Goal: Task Accomplishment & Management: Use online tool/utility

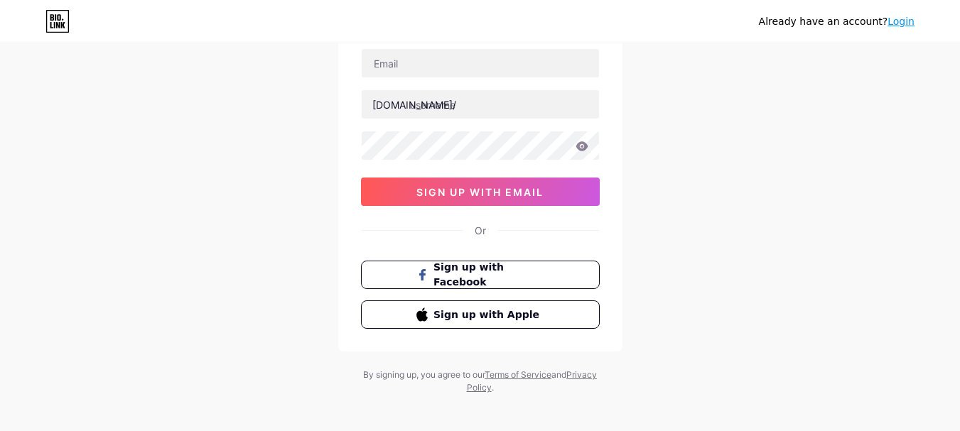
scroll to position [112, 0]
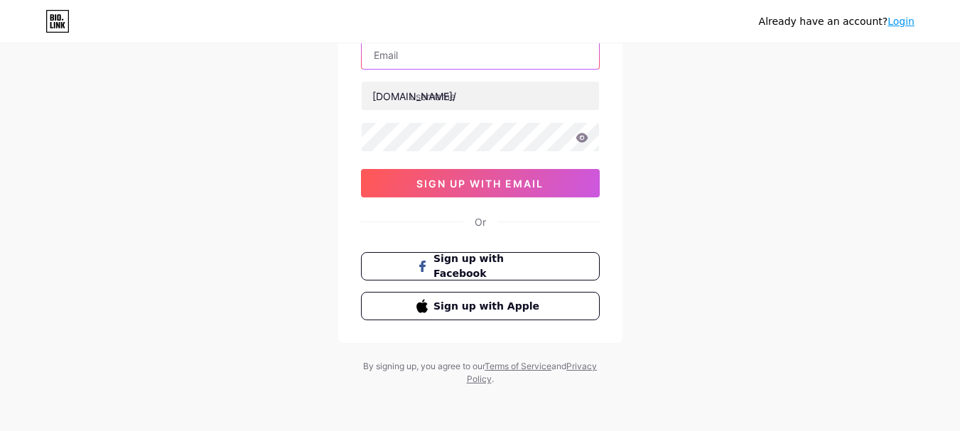
click at [468, 62] on input "text" at bounding box center [480, 55] width 237 height 28
type input "[EMAIL_ADDRESS][DOMAIN_NAME]"
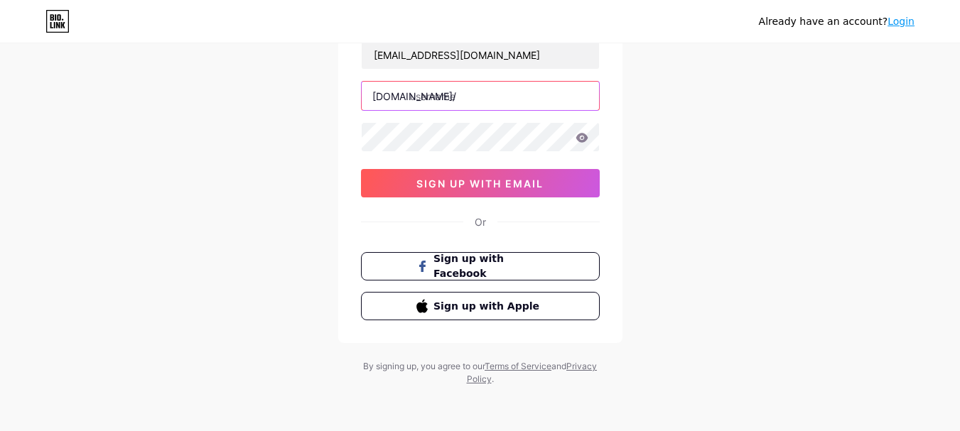
click at [452, 104] on input "text" at bounding box center [480, 96] width 237 height 28
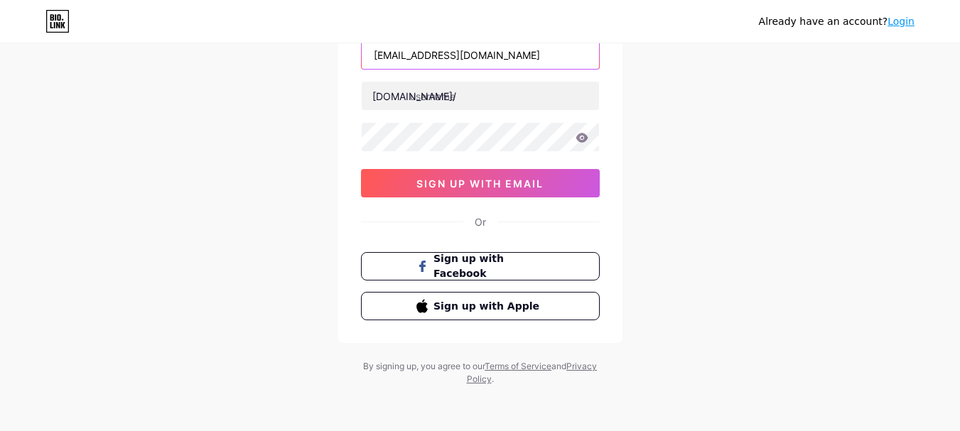
drag, startPoint x: 483, startPoint y: 54, endPoint x: 252, endPoint y: 64, distance: 231.2
click at [252, 64] on div "Already have an account? Login Create your account [EMAIL_ADDRESS][DOMAIN_NAME]…" at bounding box center [480, 160] width 960 height 544
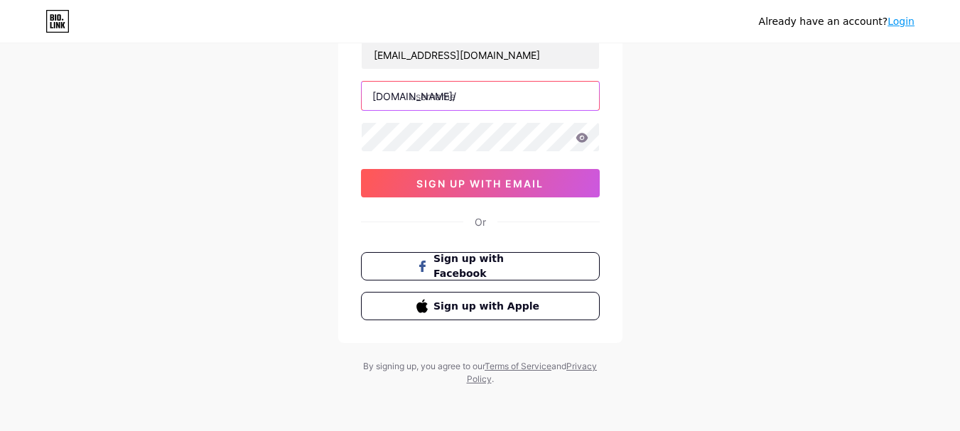
click at [483, 100] on input "text" at bounding box center [480, 96] width 237 height 28
paste input "philippinesinvestigation"
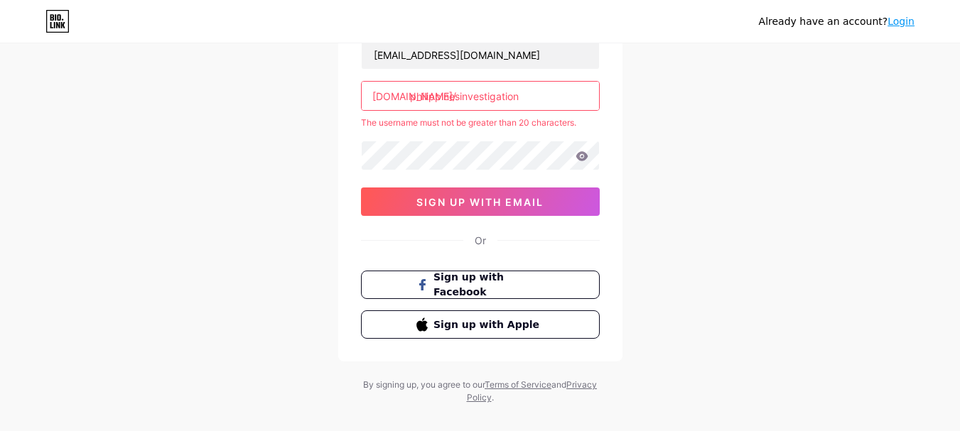
paste input "informatics321"
drag, startPoint x: 520, startPoint y: 97, endPoint x: 645, endPoint y: 95, distance: 125.1
click at [645, 95] on div "Already have an account? Login Create your account [EMAIL_ADDRESS][DOMAIN_NAME]…" at bounding box center [480, 169] width 960 height 562
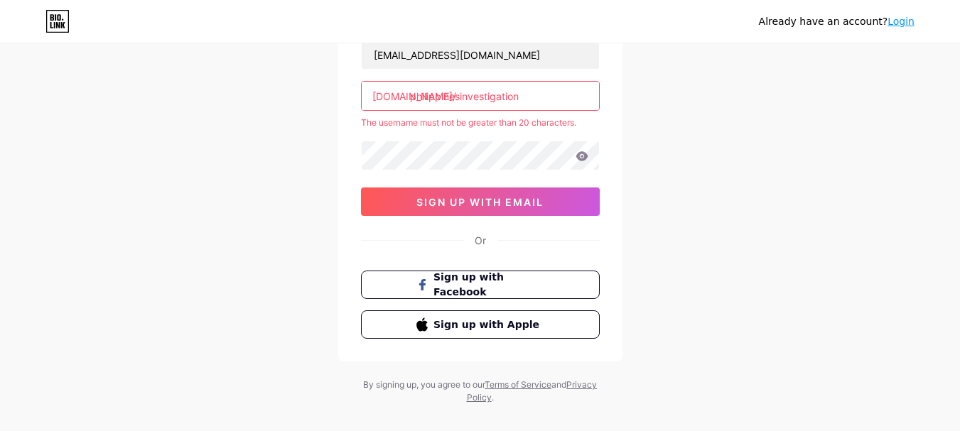
drag, startPoint x: 461, startPoint y: 95, endPoint x: 421, endPoint y: 97, distance: 39.9
click at [421, 97] on input "philippinesinvestigation" at bounding box center [480, 96] width 237 height 28
click at [533, 87] on input "phinvestigation" at bounding box center [480, 96] width 237 height 28
click at [518, 109] on input "phinvestigation" at bounding box center [480, 96] width 237 height 28
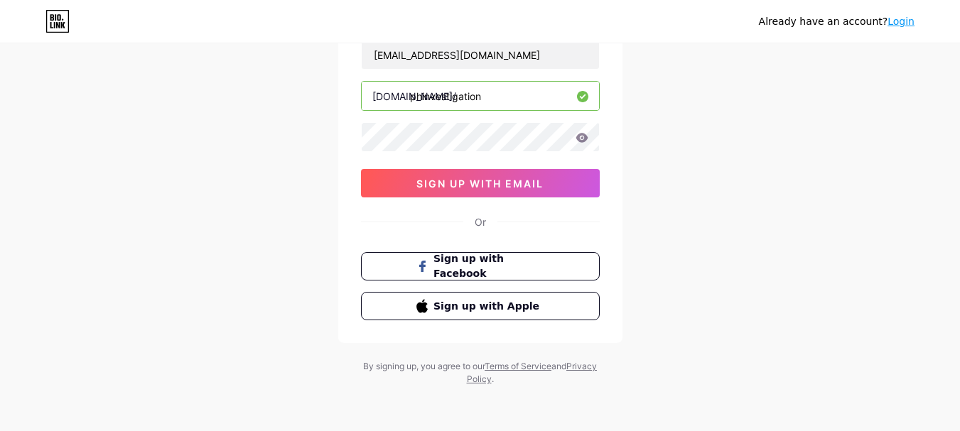
click at [563, 101] on input "phinvestigation" at bounding box center [480, 96] width 237 height 28
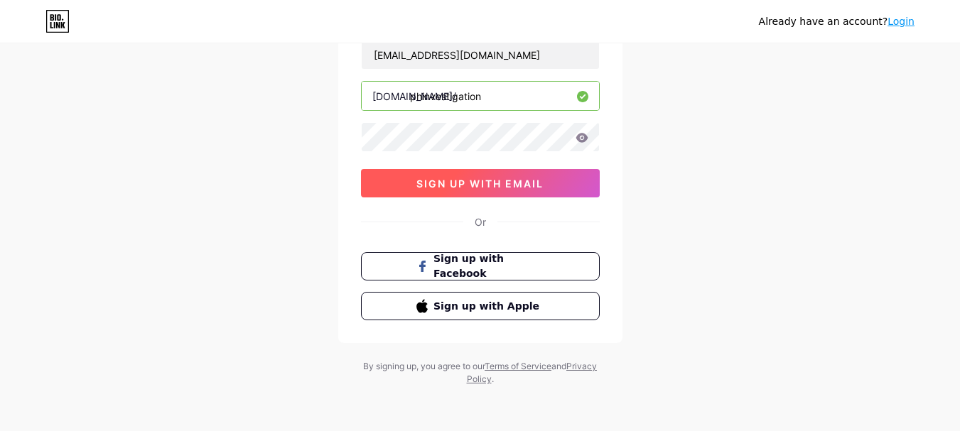
type input "phinvestigation"
click at [541, 186] on span "sign up with email" at bounding box center [480, 184] width 127 height 12
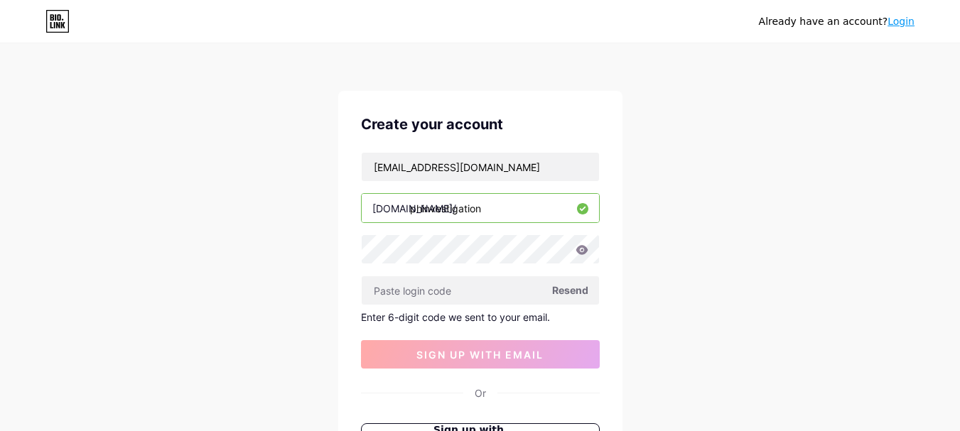
click at [660, 94] on div "Already have an account? Login Create your account [EMAIL_ADDRESS][DOMAIN_NAME]…" at bounding box center [480, 301] width 960 height 603
click at [425, 284] on input "text" at bounding box center [480, 290] width 237 height 28
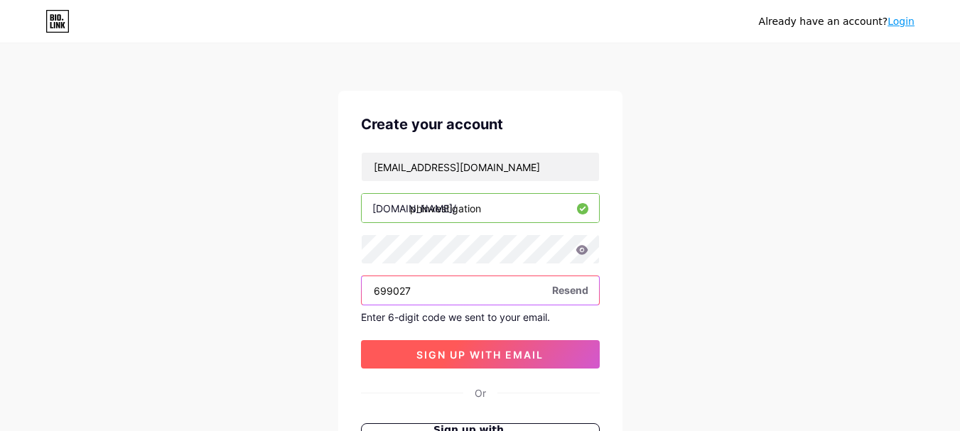
type input "699027"
click at [411, 355] on button "sign up with email" at bounding box center [480, 354] width 239 height 28
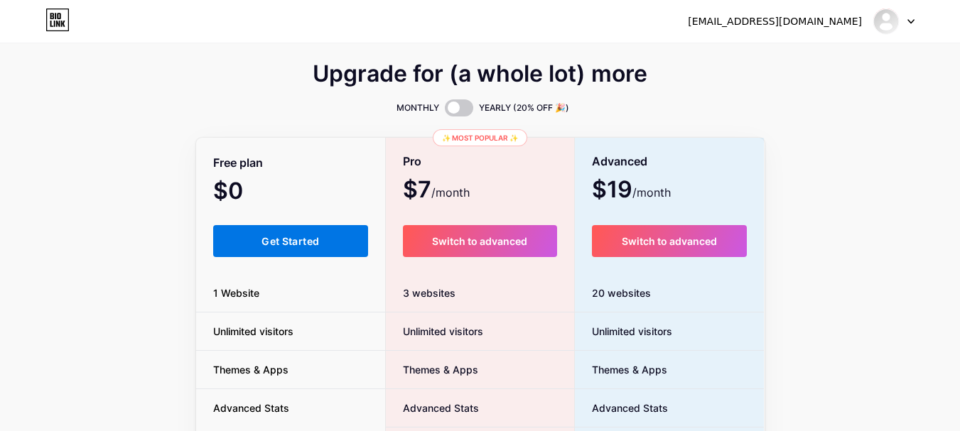
click at [270, 234] on button "Get Started" at bounding box center [291, 241] width 156 height 32
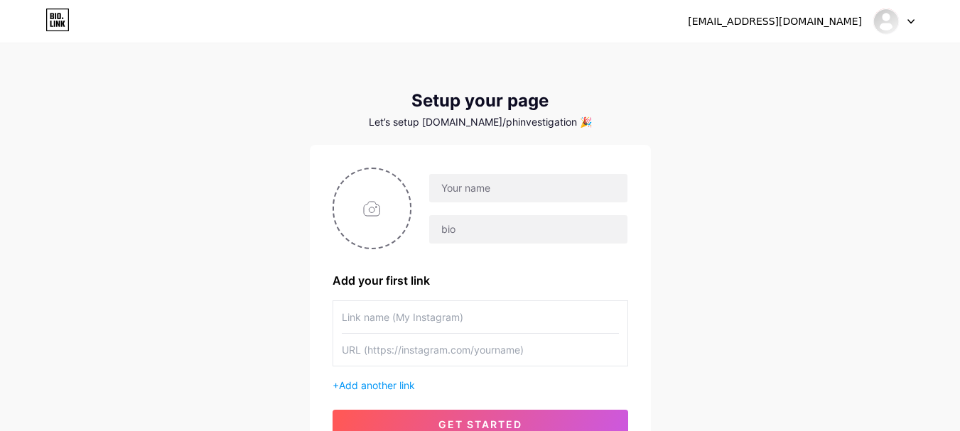
click at [451, 203] on div at bounding box center [528, 188] width 199 height 30
click at [489, 179] on input "text" at bounding box center [528, 188] width 198 height 28
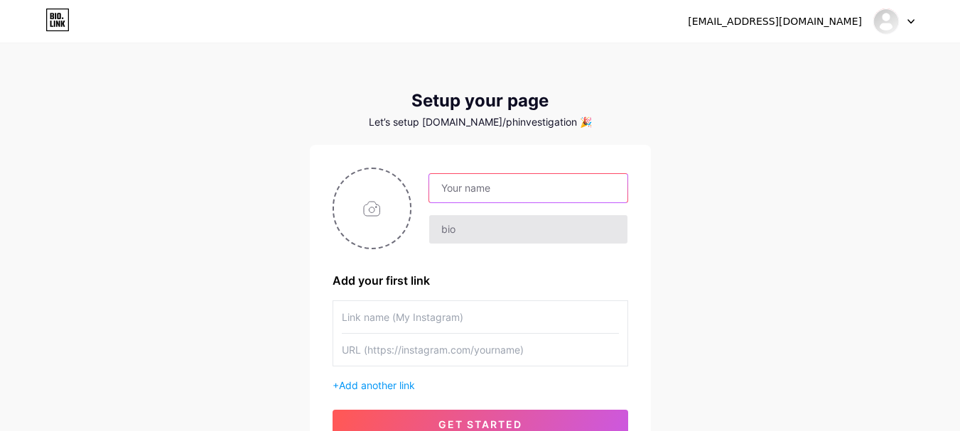
type input "[EMAIL_ADDRESS][DOMAIN_NAME]"
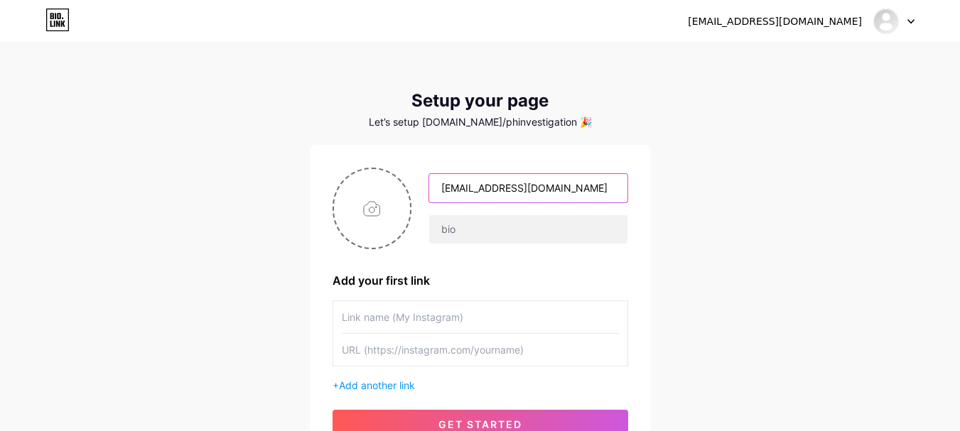
click at [579, 188] on input "[EMAIL_ADDRESS][DOMAIN_NAME]" at bounding box center [528, 188] width 198 height 28
paste input "Philippines Investigation"
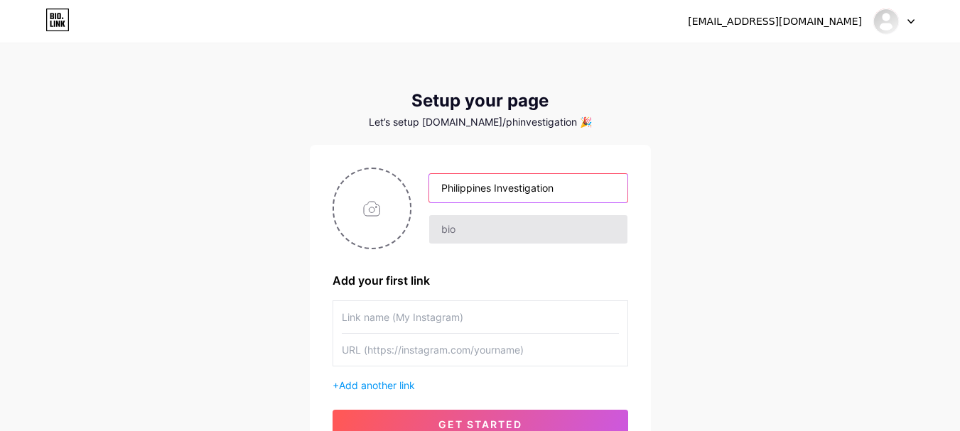
type input "Philippines Investigation"
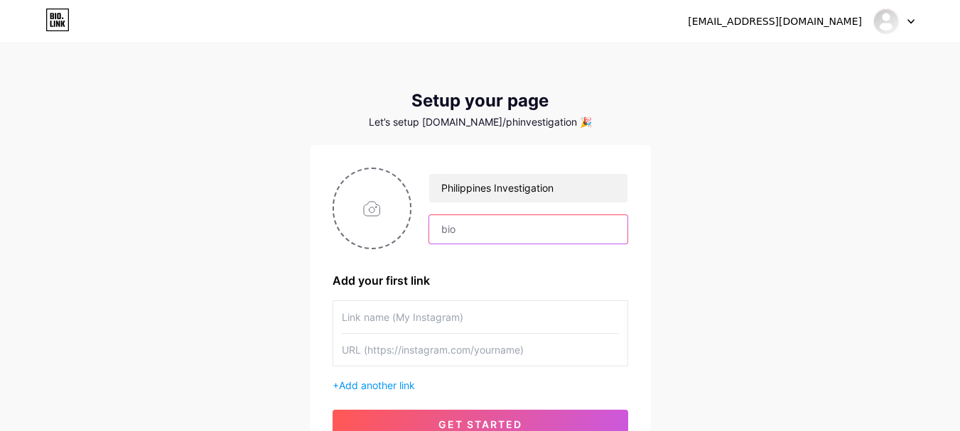
click at [472, 230] on input "text" at bounding box center [528, 229] width 198 height 28
paste input "Philippines Investigation offers trusted private investigation services in [GEO…"
type input "Philippines Investigation offers trusted private investigation services in [GEO…"
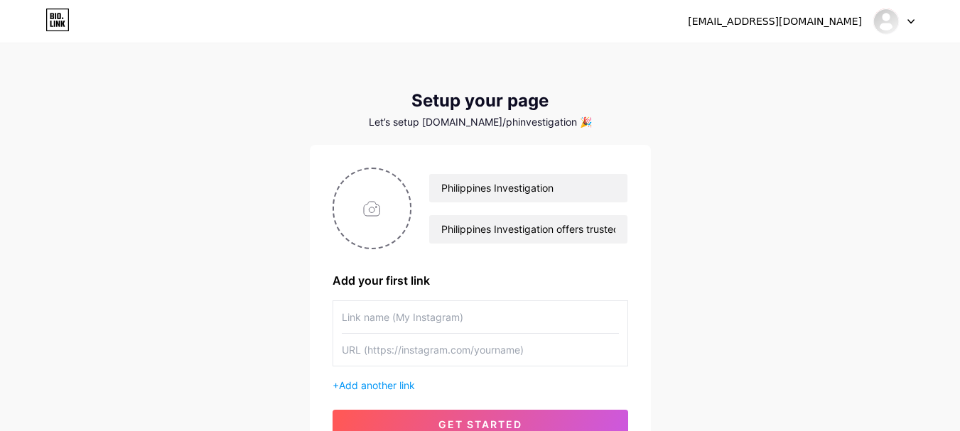
click at [373, 316] on input "text" at bounding box center [480, 317] width 277 height 32
click at [377, 191] on input "file" at bounding box center [372, 208] width 77 height 79
type input "C:\fakepath\logo.jpg"
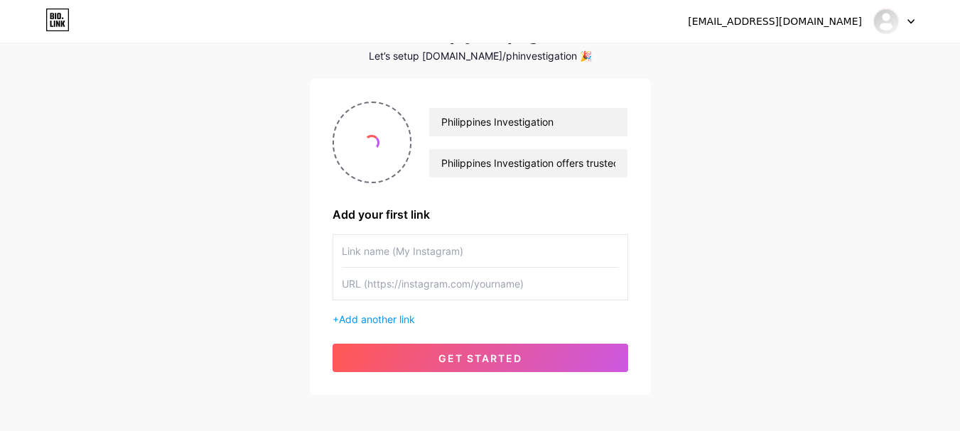
scroll to position [132, 0]
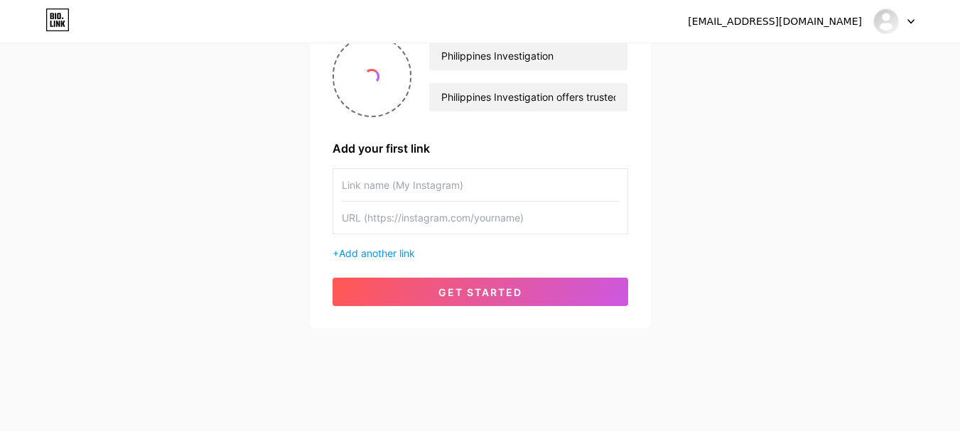
click at [450, 182] on input "text" at bounding box center [480, 185] width 277 height 32
click at [490, 181] on input "text" at bounding box center [480, 185] width 277 height 32
click at [466, 217] on input "text" at bounding box center [480, 218] width 277 height 32
click at [408, 176] on input "text" at bounding box center [480, 185] width 277 height 32
type input "Website"
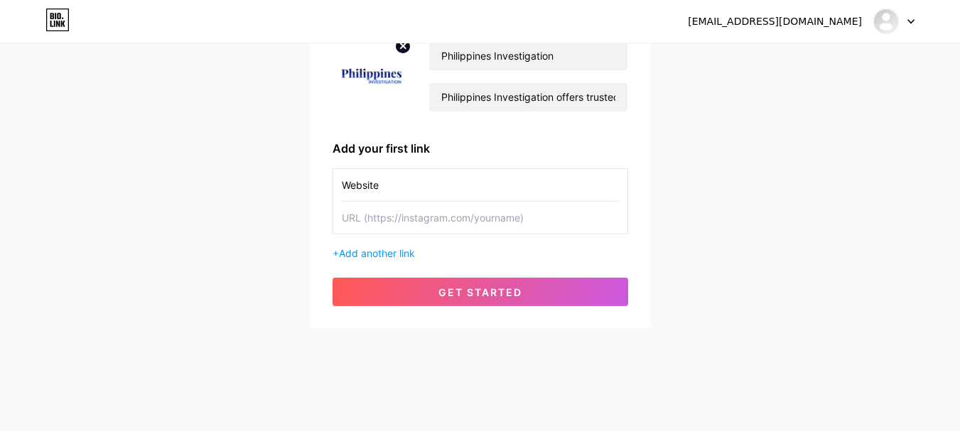
click at [371, 215] on input "text" at bounding box center [480, 218] width 277 height 32
paste input "[URL][DOMAIN_NAME]"
type input "[URL][DOMAIN_NAME]"
click at [404, 256] on span "Add another link" at bounding box center [377, 253] width 76 height 12
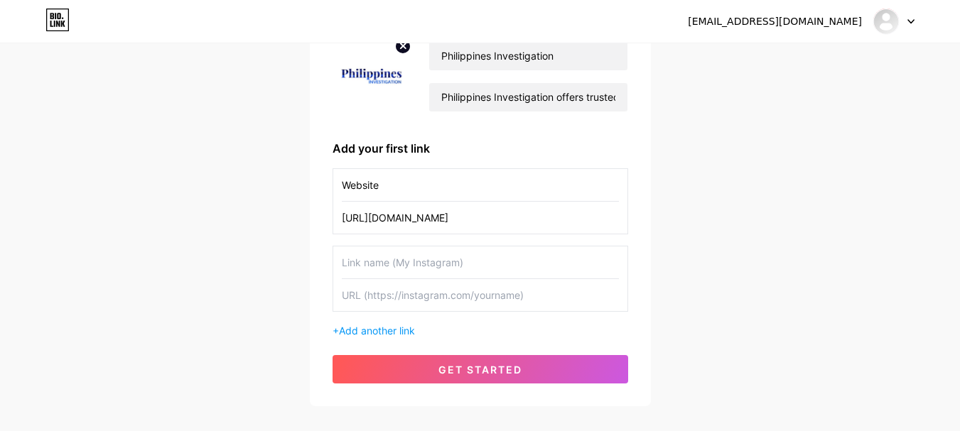
click at [394, 266] on input "text" at bounding box center [480, 263] width 277 height 32
paste input "[URL][DOMAIN_NAME]"
type input "Facebook"
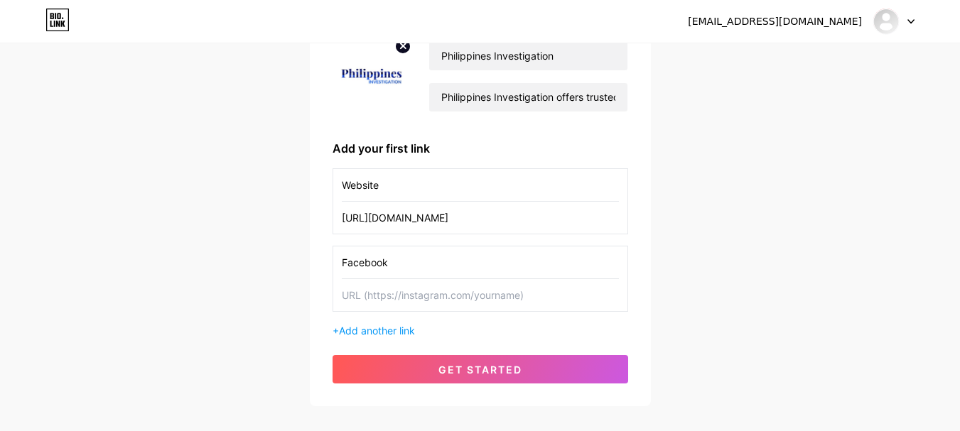
click at [396, 294] on input "text" at bounding box center [480, 295] width 277 height 32
paste input "[URL][DOMAIN_NAME]"
type input "[URL][DOMAIN_NAME]"
click at [391, 334] on span "Add another link" at bounding box center [377, 331] width 76 height 12
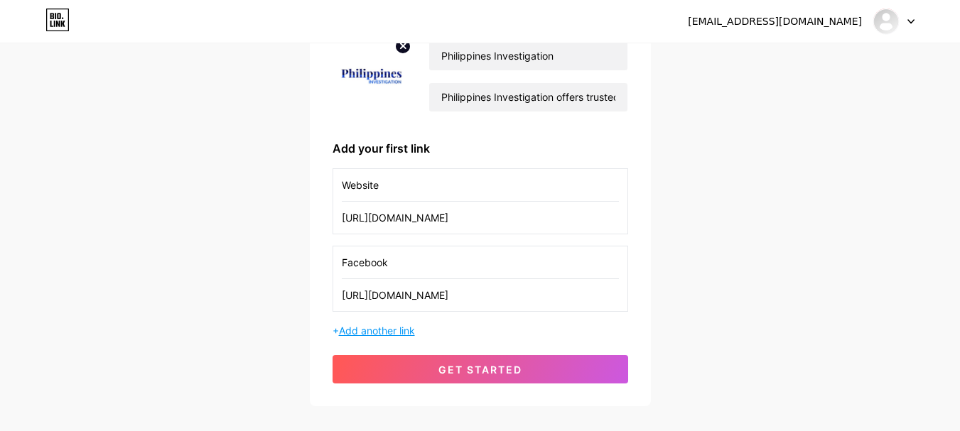
scroll to position [0, 0]
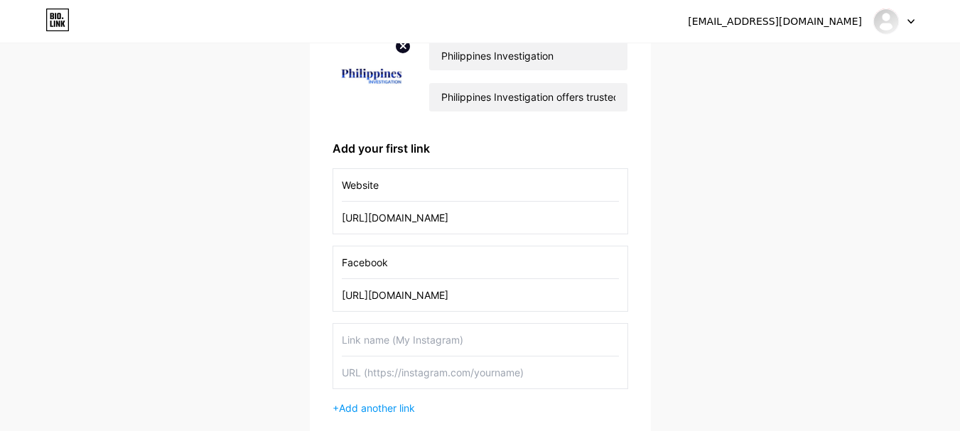
click at [432, 363] on input "text" at bounding box center [480, 373] width 277 height 32
paste input "[URL][DOMAIN_NAME]"
drag, startPoint x: 317, startPoint y: 378, endPoint x: 362, endPoint y: 372, distance: 45.1
click at [253, 389] on div "[EMAIL_ADDRESS][DOMAIN_NAME] Dashboard Logout Setup your page Let’s setup [DOMA…" at bounding box center [480, 199] width 960 height 662
click at [367, 371] on input "[URL][DOMAIN_NAME]" at bounding box center [480, 373] width 277 height 32
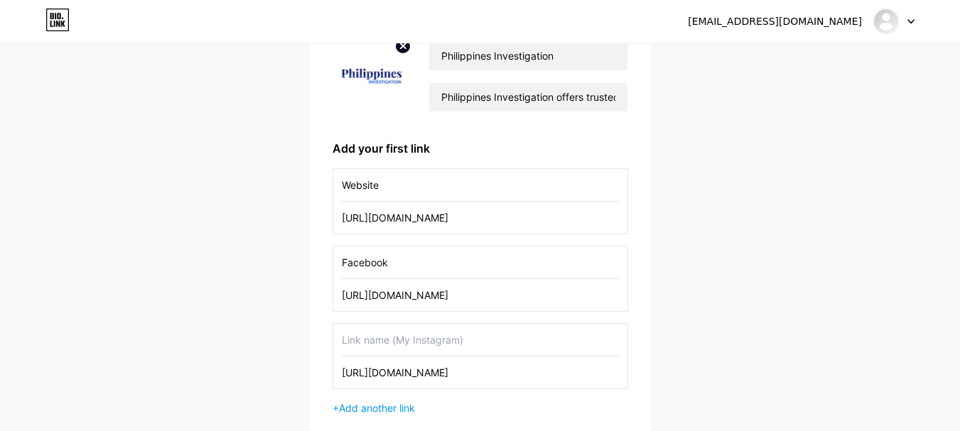
drag, startPoint x: 447, startPoint y: 372, endPoint x: 400, endPoint y: 371, distance: 46.9
click at [400, 371] on input "[URL][DOMAIN_NAME]" at bounding box center [480, 373] width 277 height 32
type input "[URL][DOMAIN_NAME]"
click at [453, 316] on div "Website [URL][DOMAIN_NAME] Facebook [URL][DOMAIN_NAME] [URL][DOMAIN_NAME] + Add…" at bounding box center [481, 291] width 296 height 247
click at [446, 343] on input "text" at bounding box center [480, 340] width 277 height 32
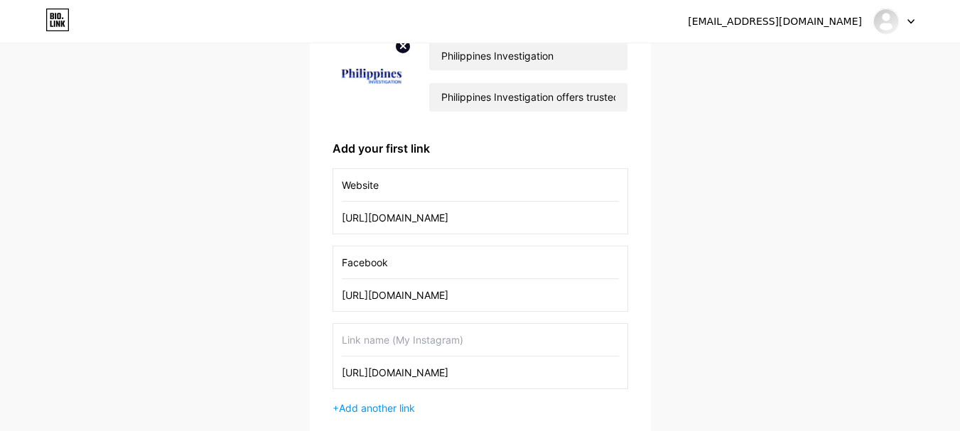
paste input ".instagram"
click at [562, 350] on input "Instagram" at bounding box center [480, 340] width 277 height 32
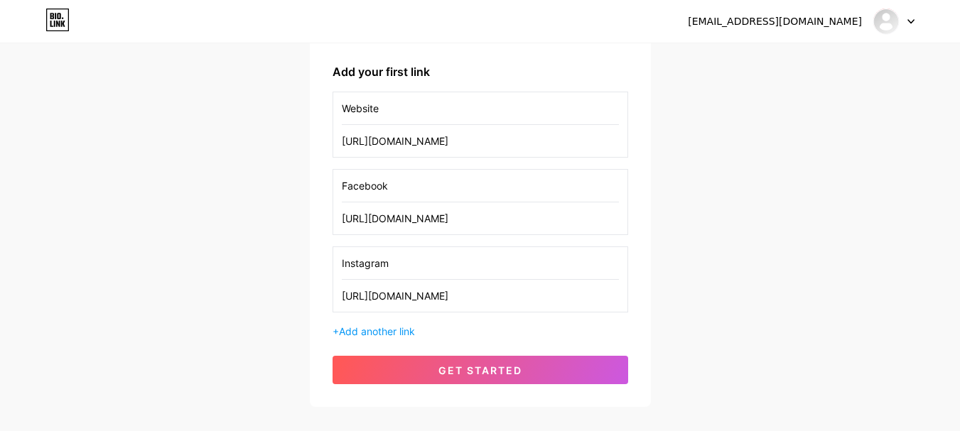
scroll to position [287, 0]
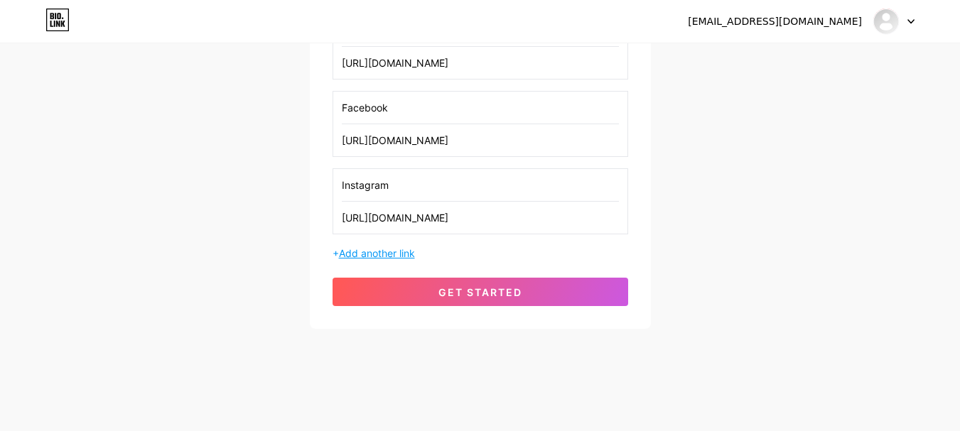
type input "Instagram"
click at [410, 251] on span "Add another link" at bounding box center [377, 253] width 76 height 12
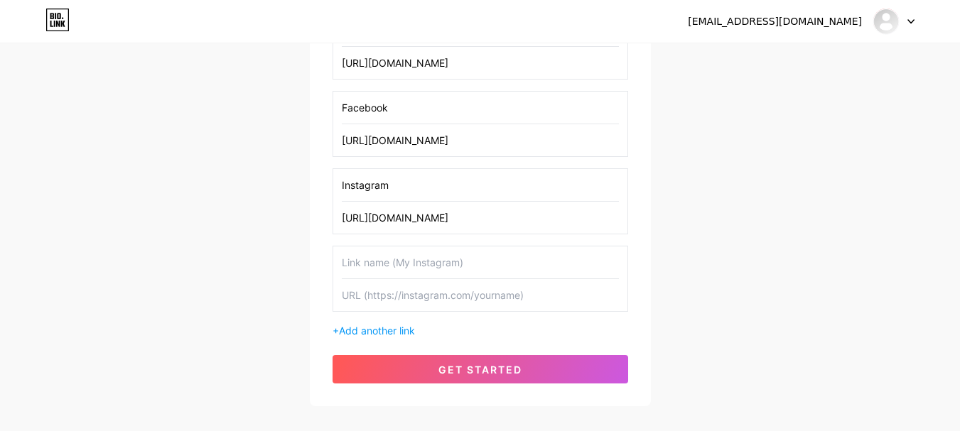
click at [376, 291] on input "text" at bounding box center [480, 295] width 277 height 32
paste input "[URL][DOMAIN_NAME]"
type input "[URL][DOMAIN_NAME]"
click at [420, 264] on input "text" at bounding box center [480, 263] width 277 height 32
drag, startPoint x: 439, startPoint y: 295, endPoint x: 404, endPoint y: 301, distance: 35.3
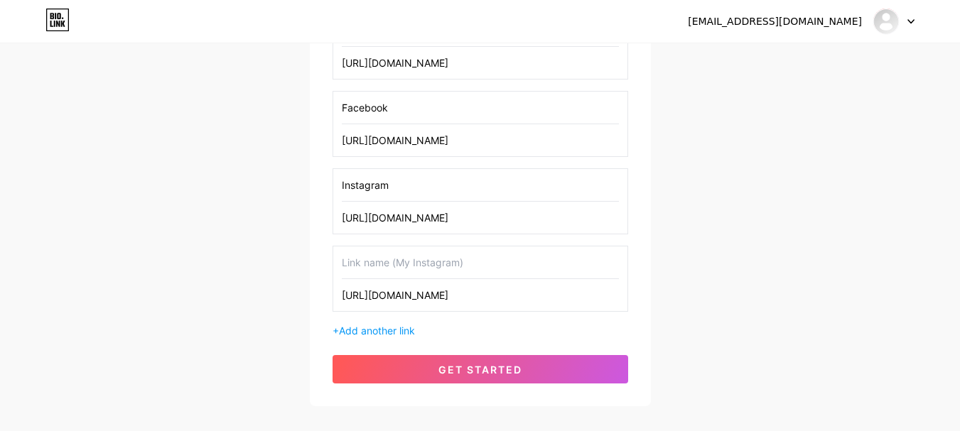
click at [404, 301] on input "[URL][DOMAIN_NAME]" at bounding box center [480, 295] width 277 height 32
click at [379, 258] on input "text" at bounding box center [480, 263] width 277 height 32
paste input "youtube"
click at [348, 264] on input "youtube" at bounding box center [480, 263] width 277 height 32
click at [418, 264] on input "youtube" at bounding box center [480, 263] width 277 height 32
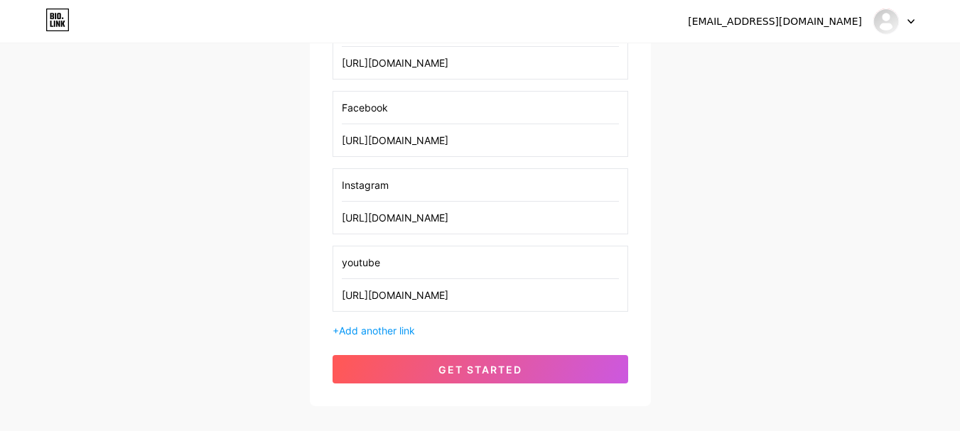
drag, startPoint x: 418, startPoint y: 264, endPoint x: 247, endPoint y: 253, distance: 171.6
click at [247, 253] on div "[EMAIL_ADDRESS][DOMAIN_NAME] Dashboard Logout Setup your page Let’s setup [DOMA…" at bounding box center [480, 82] width 960 height 739
type input "You Tube"
click at [859, 281] on div "[EMAIL_ADDRESS][DOMAIN_NAME] Dashboard Logout Setup your page Let’s setup [DOMA…" at bounding box center [480, 82] width 960 height 739
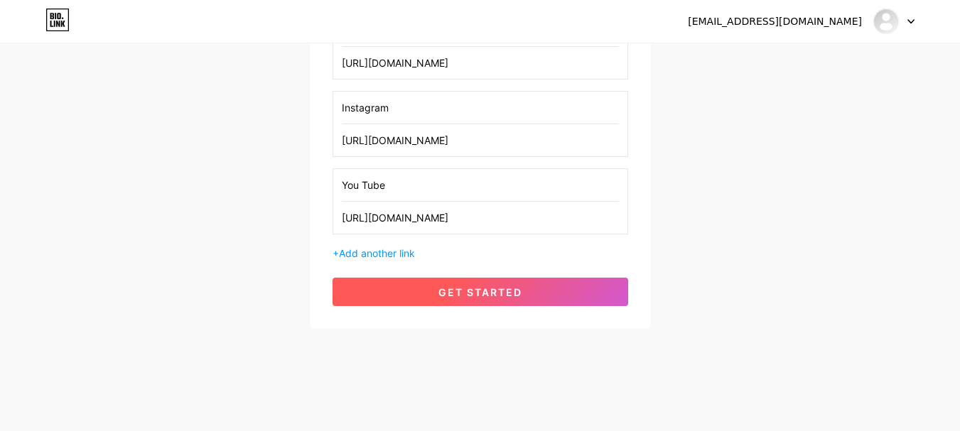
click at [545, 293] on button "get started" at bounding box center [481, 292] width 296 height 28
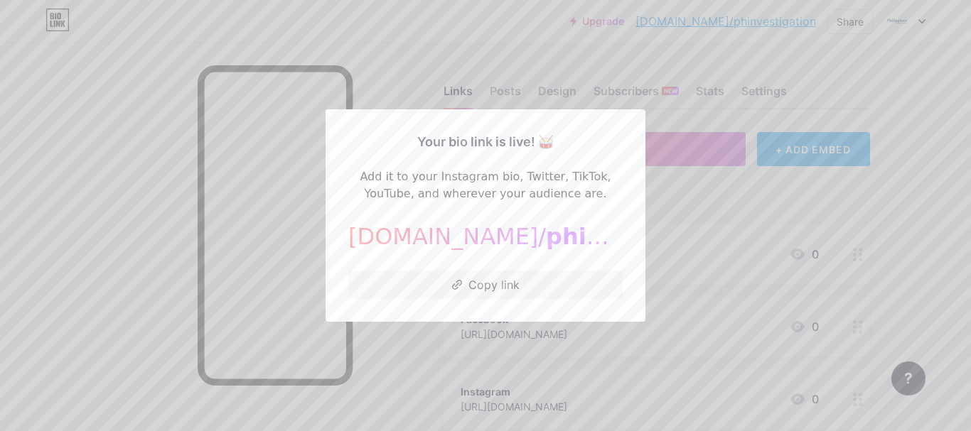
click at [759, 200] on div at bounding box center [485, 215] width 971 height 431
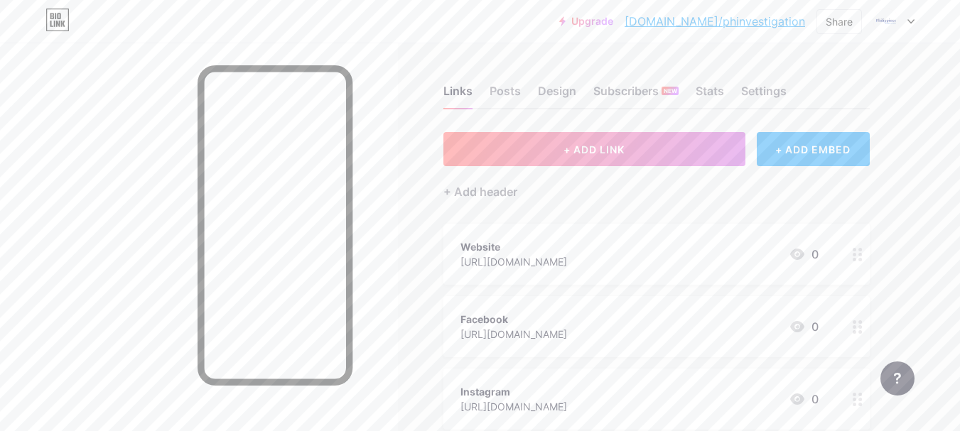
click at [910, 22] on icon at bounding box center [911, 22] width 6 height 4
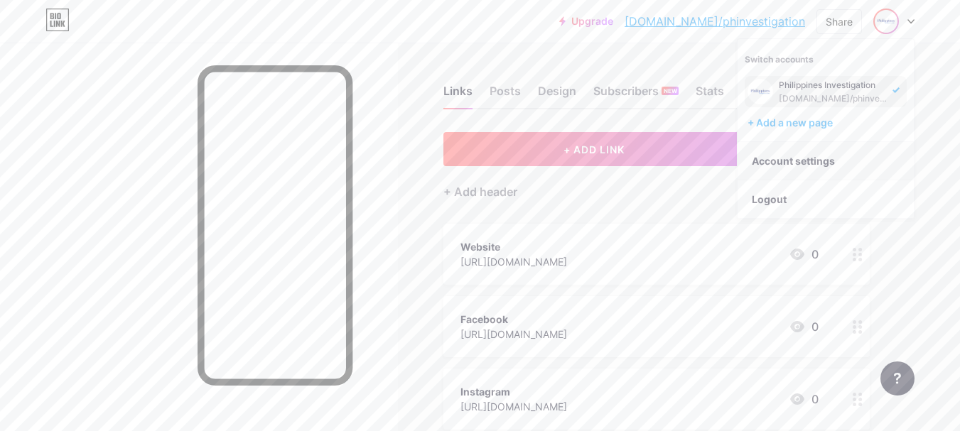
click at [811, 156] on link "Account settings" at bounding box center [826, 161] width 176 height 38
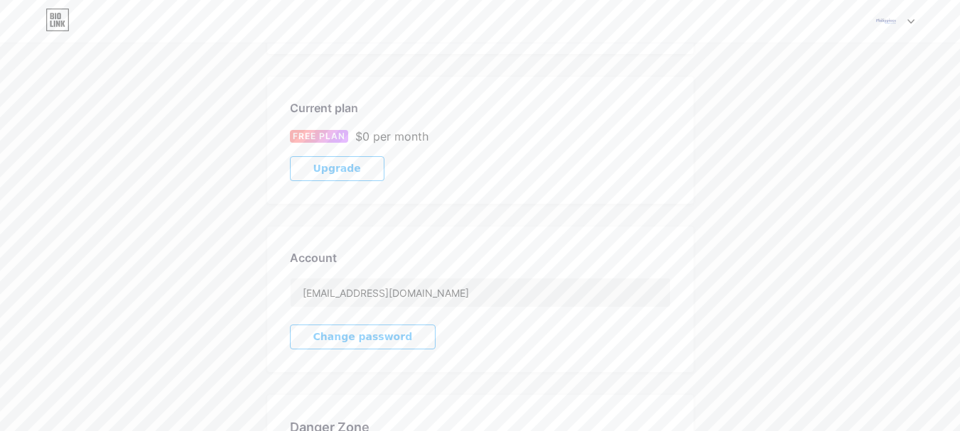
scroll to position [171, 0]
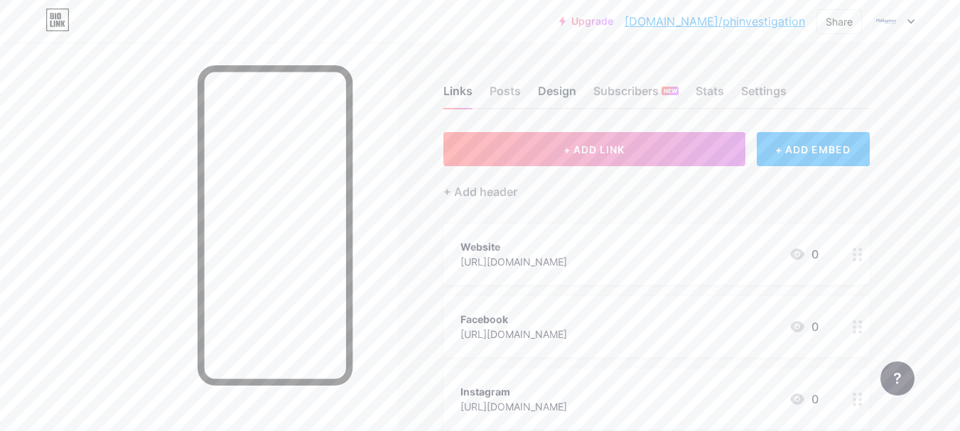
click at [563, 92] on div "Design" at bounding box center [557, 95] width 38 height 26
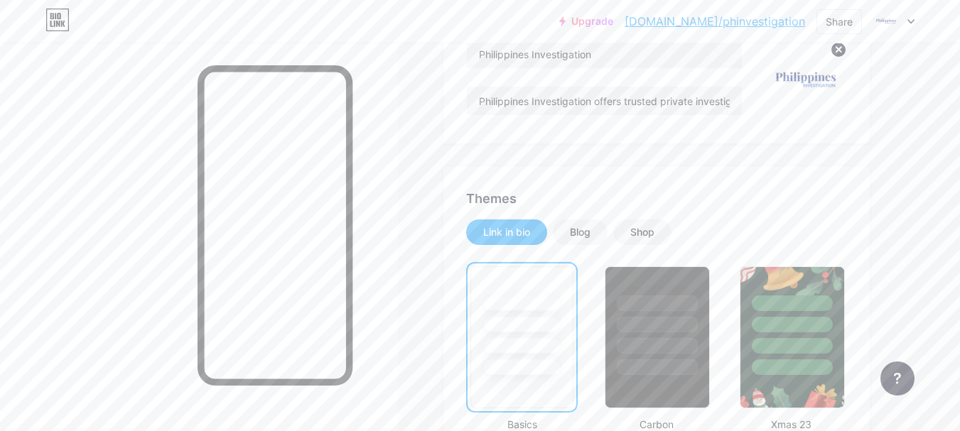
scroll to position [190, 0]
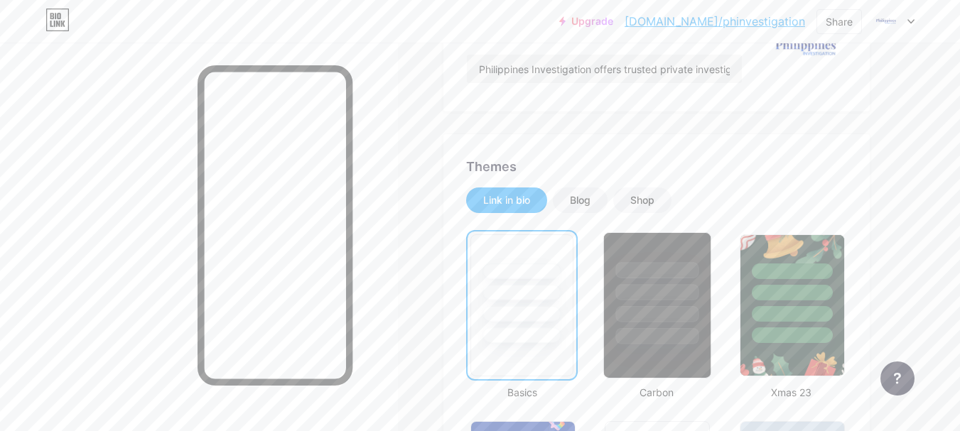
click at [667, 272] on div at bounding box center [657, 270] width 83 height 16
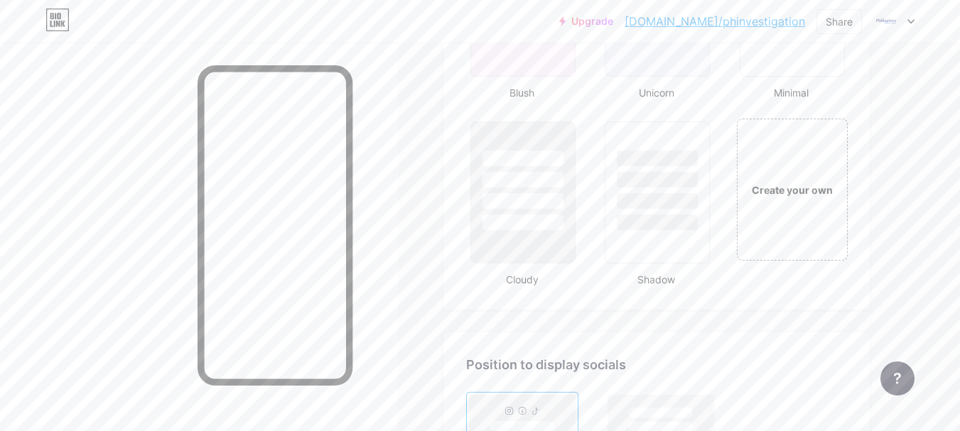
scroll to position [1422, 0]
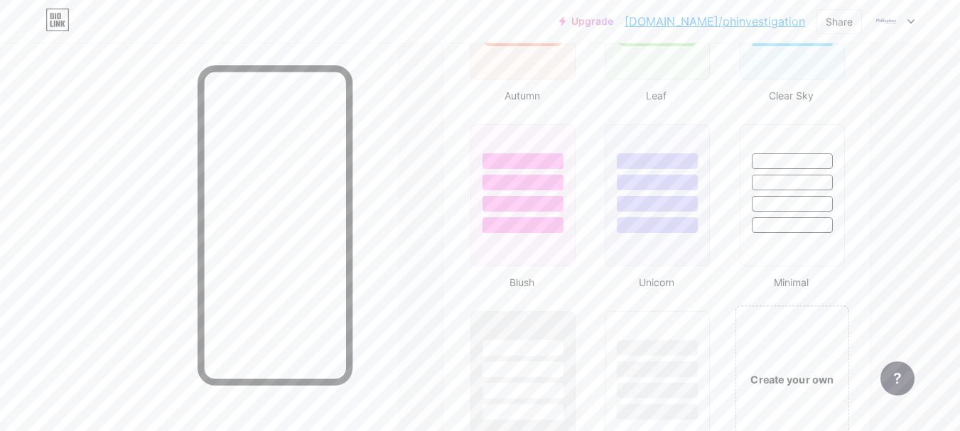
click at [785, 366] on div "Create your own" at bounding box center [792, 379] width 114 height 146
click at [806, 352] on div "Create your own" at bounding box center [791, 379] width 109 height 142
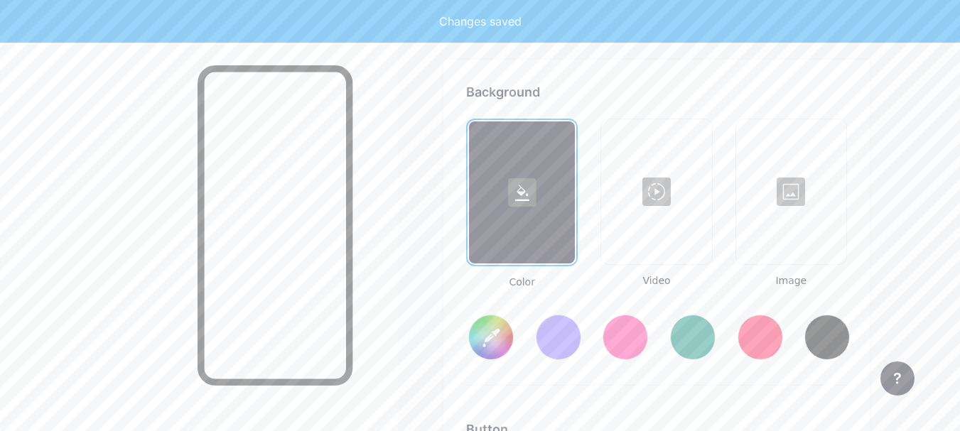
type input "#ffffff"
type input "#000000"
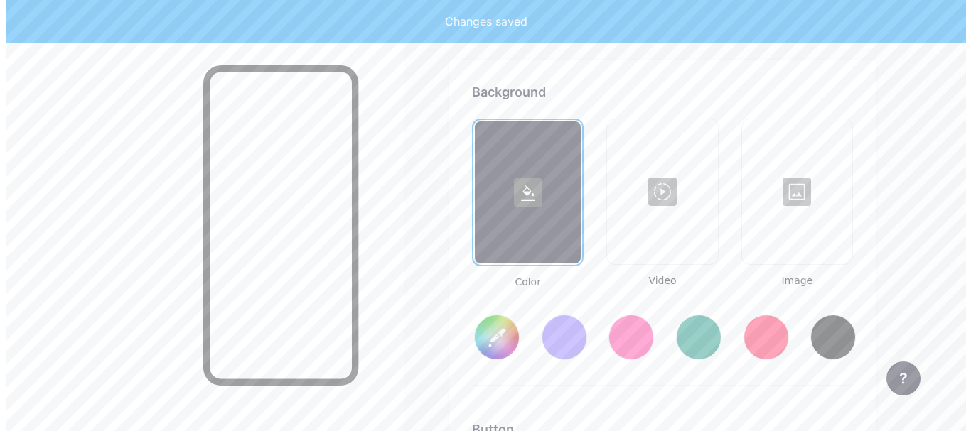
scroll to position [1887, 0]
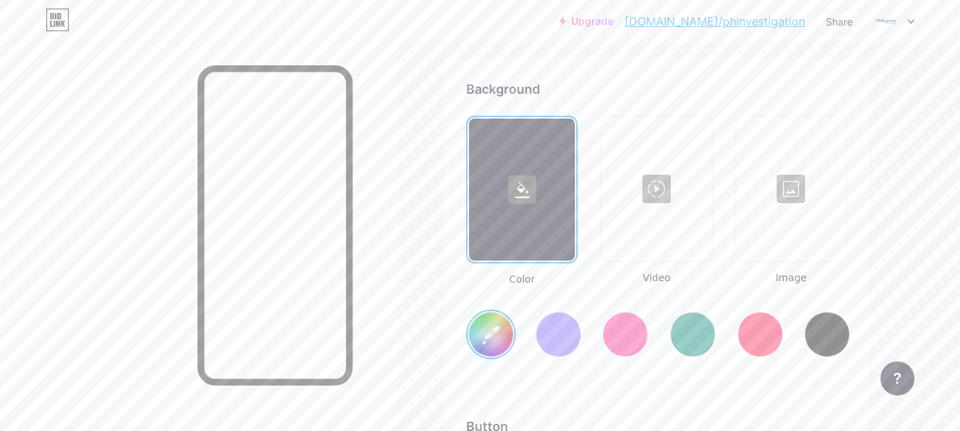
click at [490, 332] on input "#ffffff" at bounding box center [491, 335] width 44 height 44
click at [585, 378] on div "Color Video Image #ffffff" at bounding box center [656, 249] width 381 height 267
click at [517, 183] on rect at bounding box center [522, 190] width 28 height 28
click at [512, 190] on rect at bounding box center [522, 190] width 28 height 28
click at [517, 188] on rect at bounding box center [522, 190] width 28 height 28
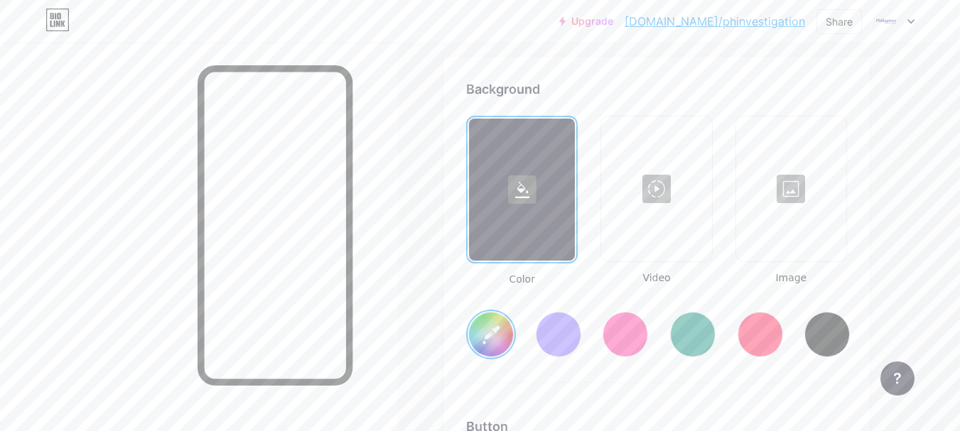
click at [496, 331] on input "#ffffff" at bounding box center [491, 335] width 44 height 44
click at [679, 288] on div "#ffffff" at bounding box center [656, 323] width 381 height 72
click at [687, 184] on div at bounding box center [656, 189] width 107 height 142
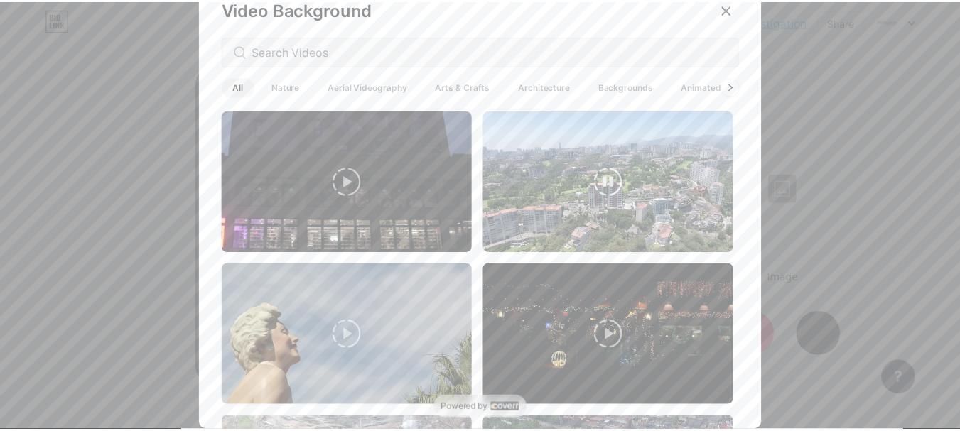
scroll to position [0, 0]
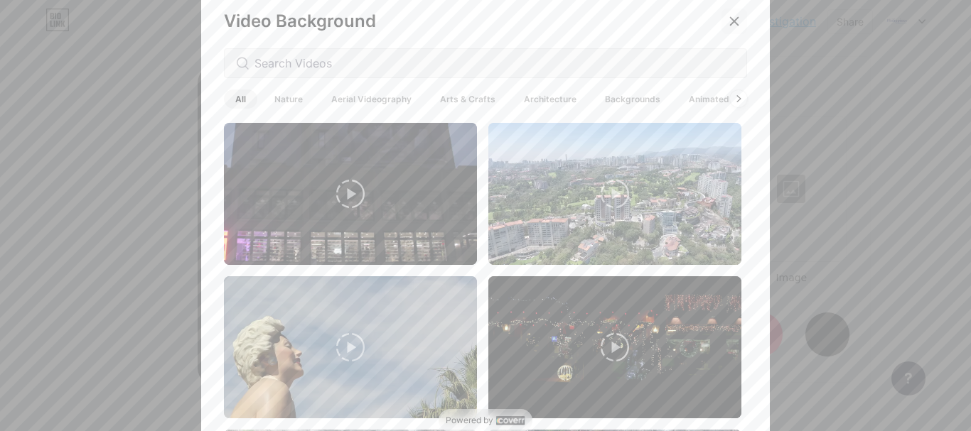
click at [729, 23] on icon at bounding box center [734, 21] width 11 height 11
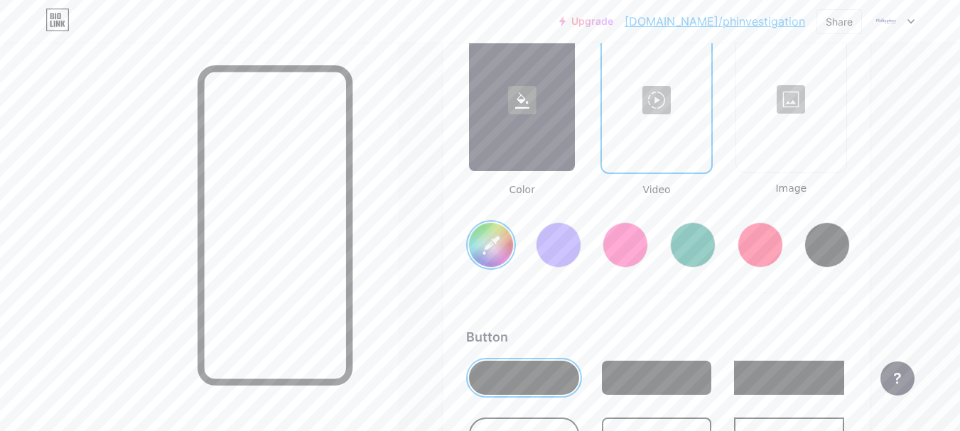
scroll to position [1887, 0]
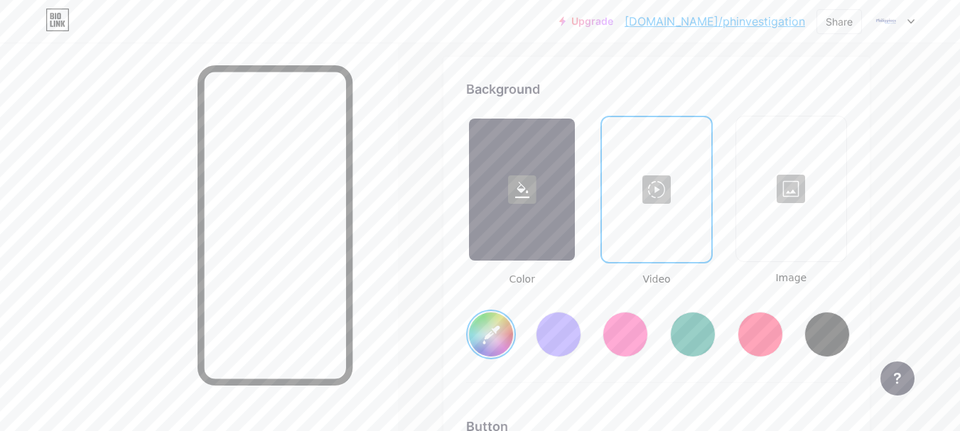
click at [532, 211] on div at bounding box center [522, 190] width 106 height 142
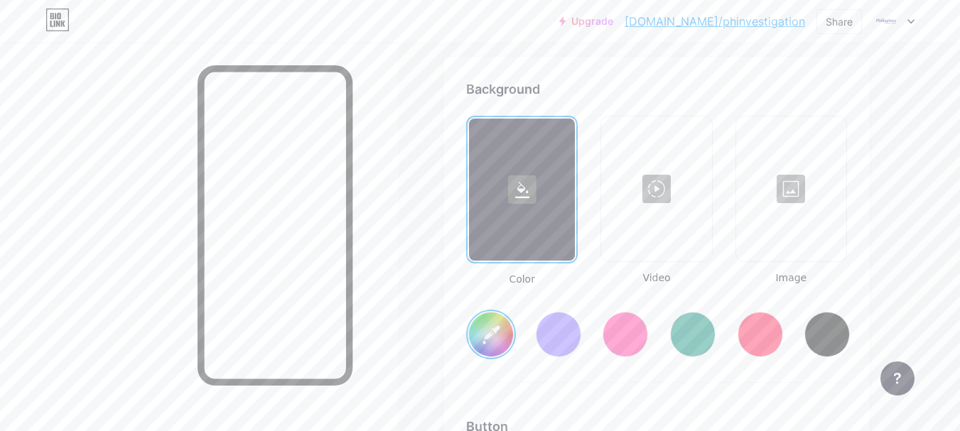
click at [518, 198] on icon at bounding box center [522, 190] width 14 height 16
click at [519, 197] on icon at bounding box center [522, 190] width 14 height 16
click at [512, 275] on span "Color" at bounding box center [522, 279] width 112 height 15
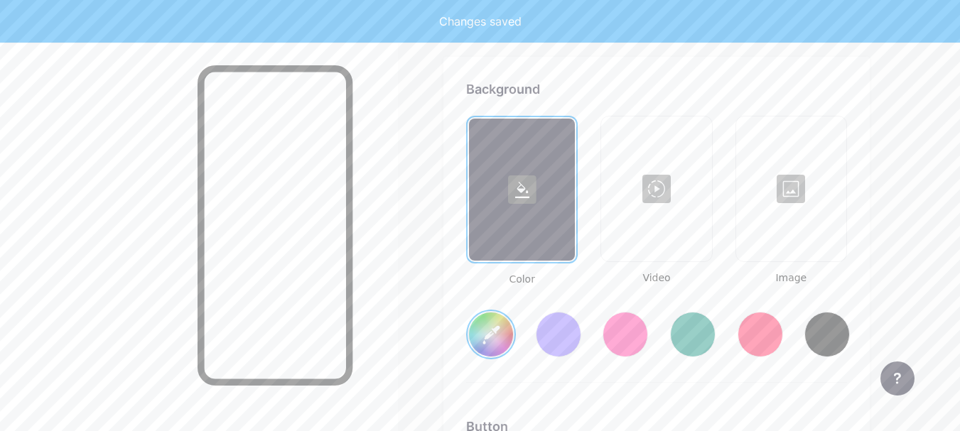
click at [490, 333] on input "#ffffff" at bounding box center [491, 335] width 44 height 44
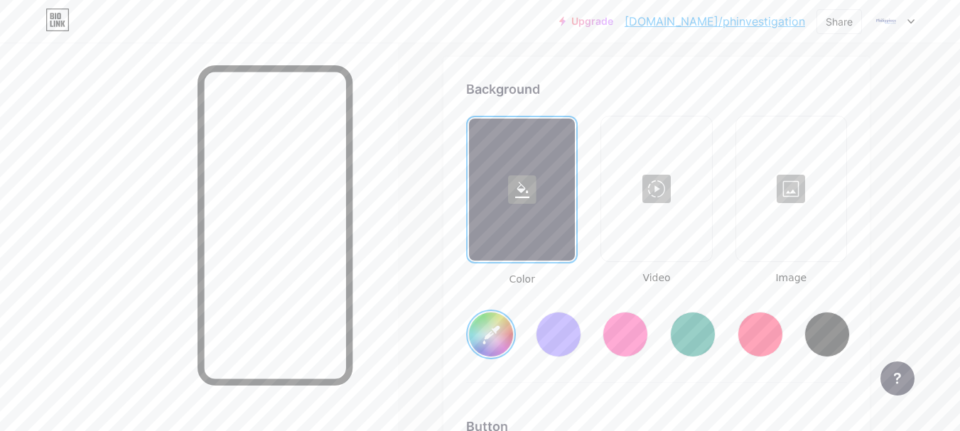
click at [660, 289] on div "#ffffff" at bounding box center [656, 323] width 381 height 72
click at [532, 280] on span "Color" at bounding box center [522, 279] width 112 height 15
click at [529, 279] on span "Color" at bounding box center [522, 279] width 112 height 15
click at [532, 206] on div at bounding box center [522, 190] width 106 height 142
click at [524, 192] on rect at bounding box center [522, 190] width 28 height 28
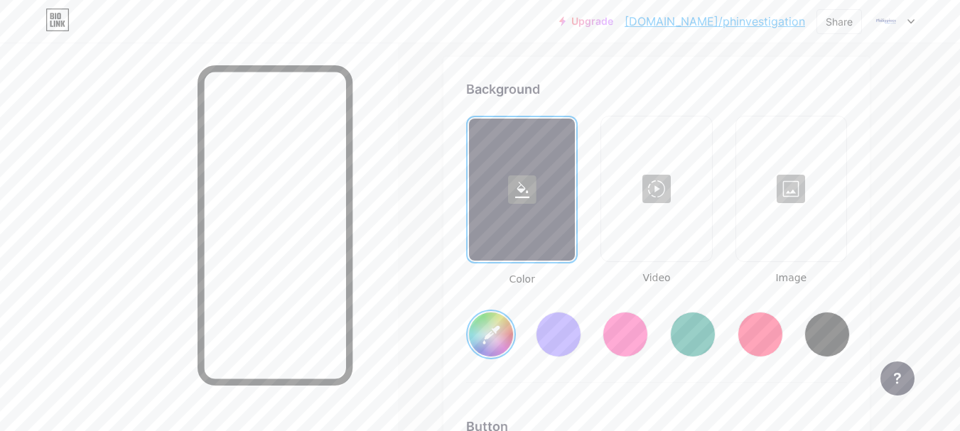
click at [488, 345] on input "#ffffff" at bounding box center [491, 335] width 44 height 44
click at [517, 211] on div at bounding box center [522, 190] width 106 height 142
click at [525, 189] on icon at bounding box center [522, 190] width 14 height 16
click at [523, 195] on rect at bounding box center [522, 190] width 28 height 28
click at [524, 222] on div at bounding box center [522, 190] width 106 height 142
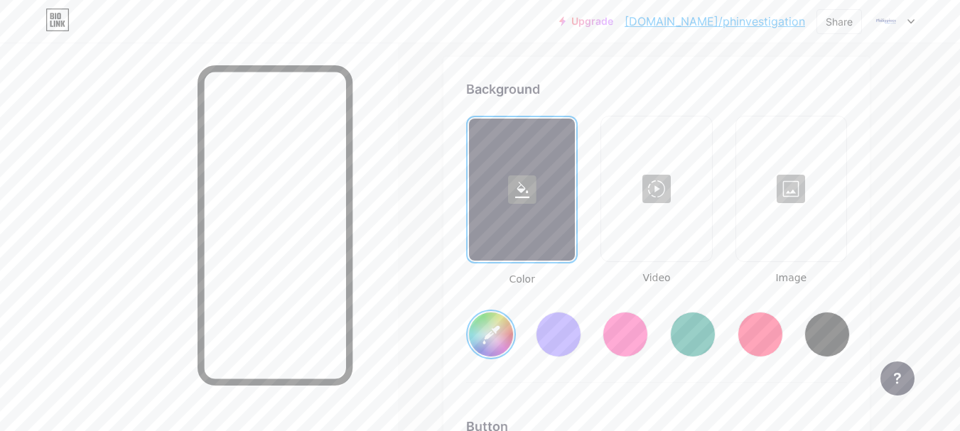
click at [527, 184] on rect at bounding box center [522, 190] width 28 height 28
click at [468, 325] on div "#ffffff" at bounding box center [491, 335] width 50 height 50
click at [512, 334] on input "#ffffff" at bounding box center [491, 335] width 44 height 44
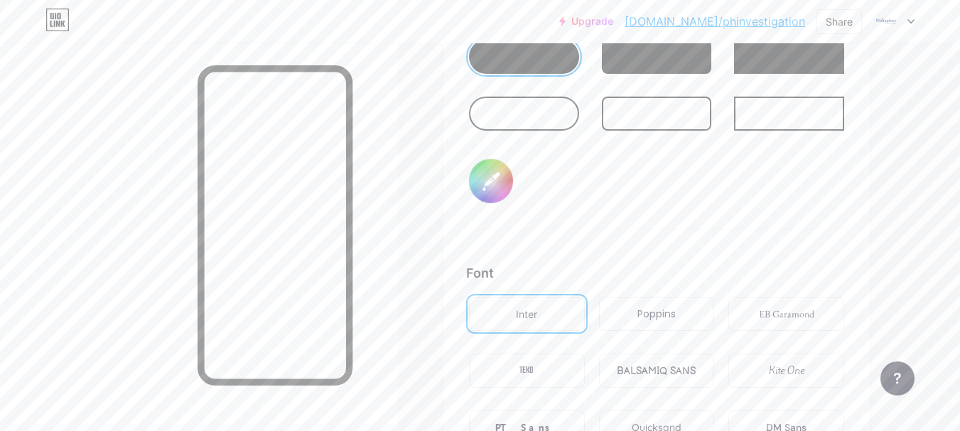
scroll to position [2266, 0]
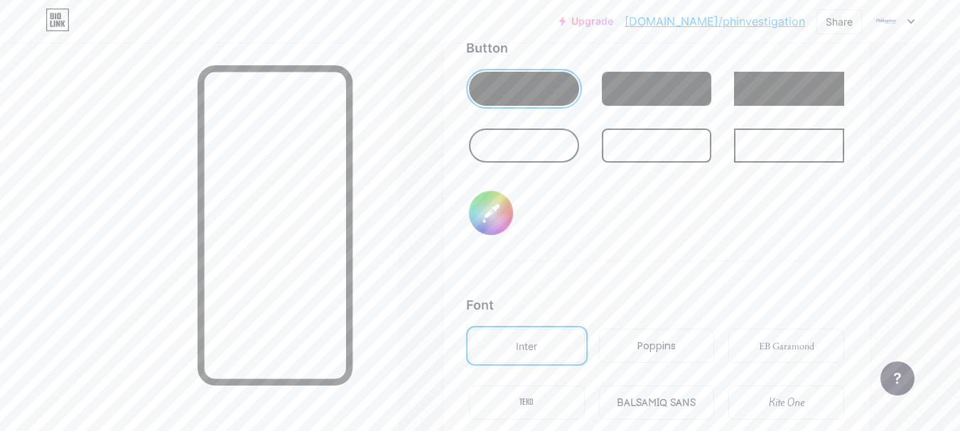
click at [516, 217] on div "Button #000000" at bounding box center [656, 149] width 381 height 223
click at [509, 219] on input "#000000" at bounding box center [491, 213] width 44 height 44
click at [688, 295] on div "Background Color Video Image #d9e3f8 Button #000000 Font Inter Poppins EB Garam…" at bounding box center [656, 122] width 381 height 842
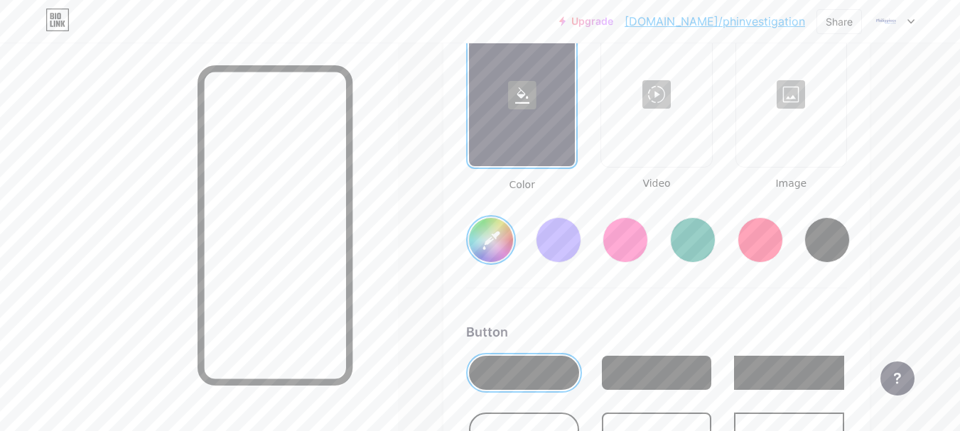
click at [606, 378] on div at bounding box center [657, 373] width 110 height 34
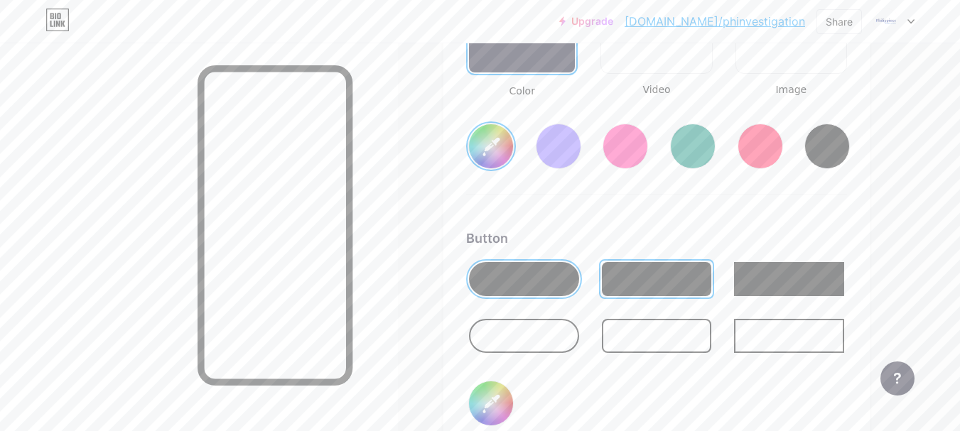
scroll to position [2171, 0]
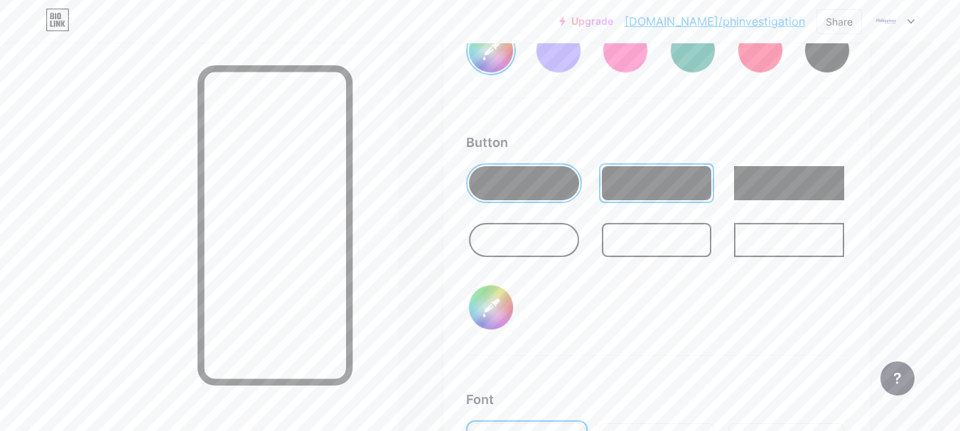
click at [556, 235] on div at bounding box center [524, 240] width 110 height 34
click at [456, 311] on div "Background Color Video Image #d9e3f8 Button #000000 Font Inter Poppins EB Garam…" at bounding box center [657, 216] width 426 height 887
click at [495, 300] on input "#000000" at bounding box center [491, 308] width 44 height 44
click at [579, 343] on div "Button #000000" at bounding box center [656, 244] width 381 height 223
click at [584, 298] on div "Button #000000" at bounding box center [656, 244] width 381 height 223
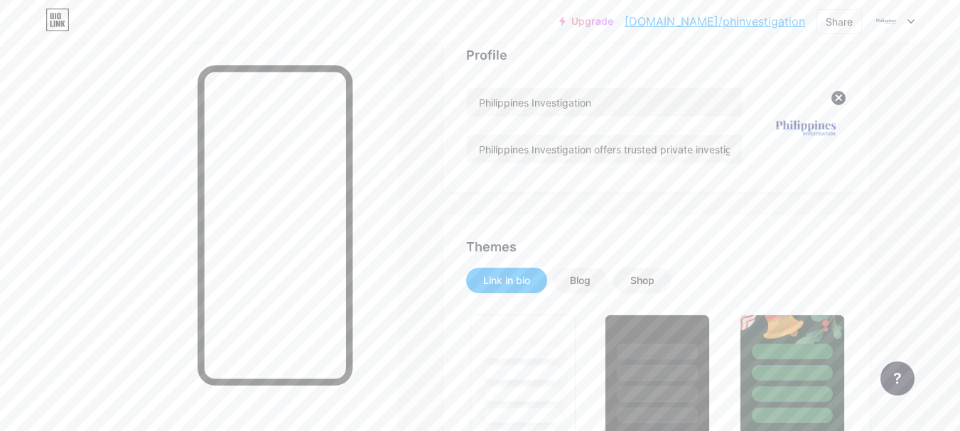
scroll to position [0, 0]
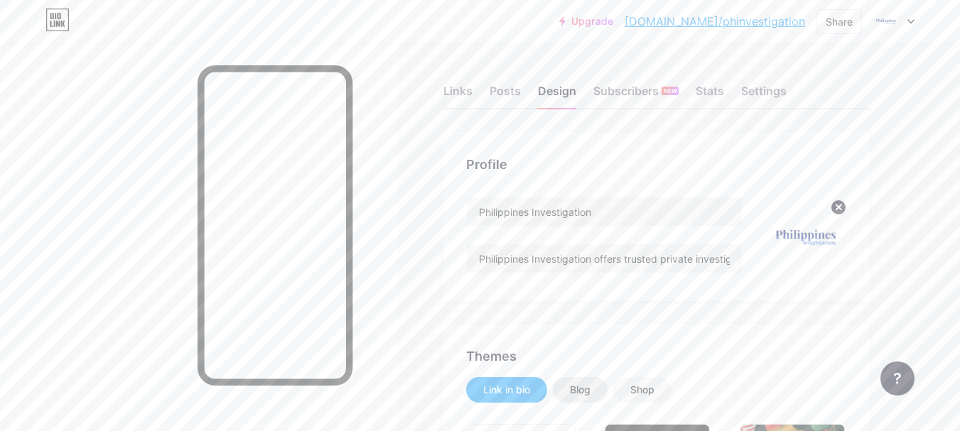
type input "#d9e3f8"
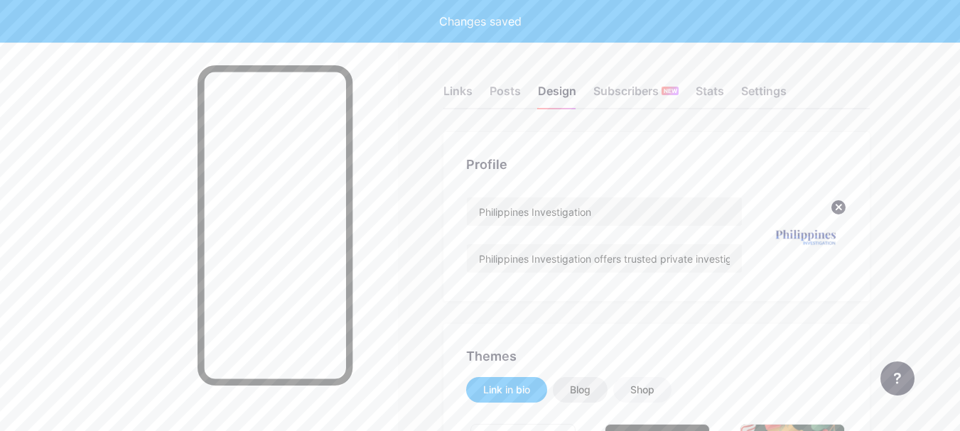
drag, startPoint x: 593, startPoint y: 385, endPoint x: 574, endPoint y: 370, distance: 24.9
click at [592, 385] on div "Blog" at bounding box center [580, 390] width 55 height 26
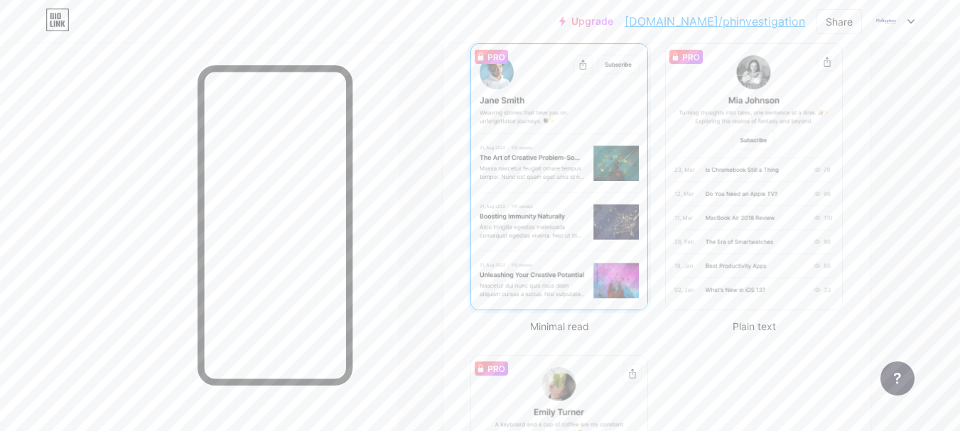
scroll to position [284, 0]
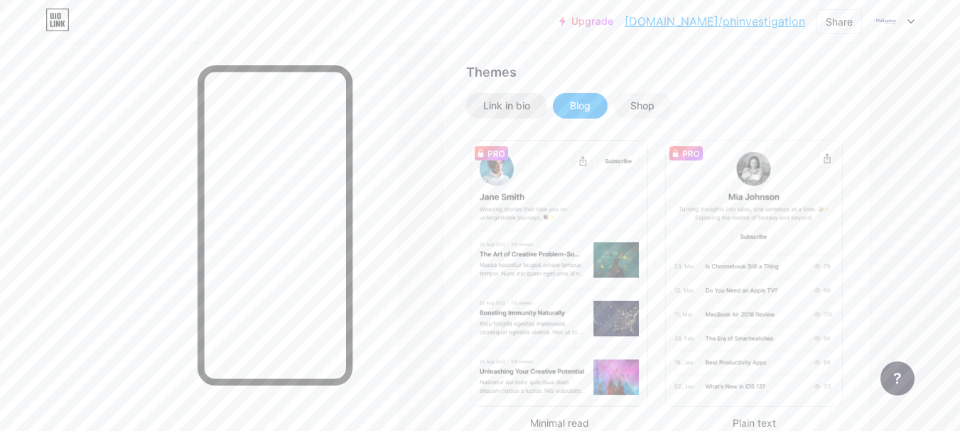
click at [497, 103] on div "Link in bio" at bounding box center [506, 106] width 47 height 14
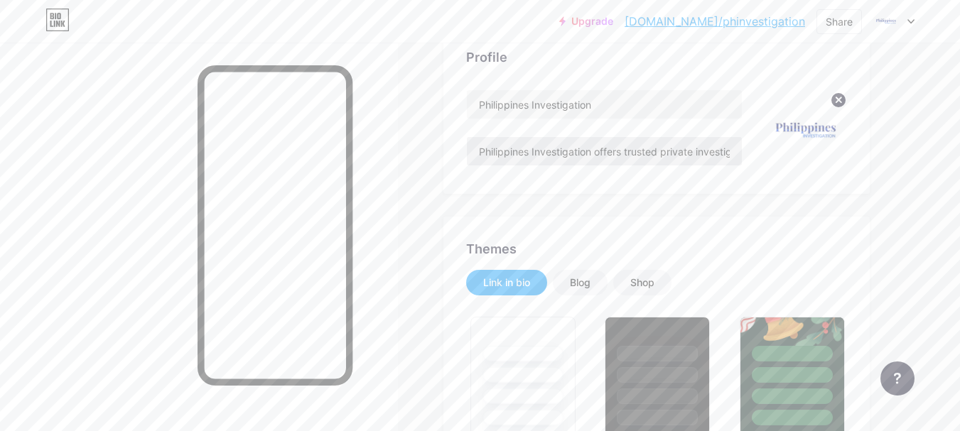
scroll to position [0, 0]
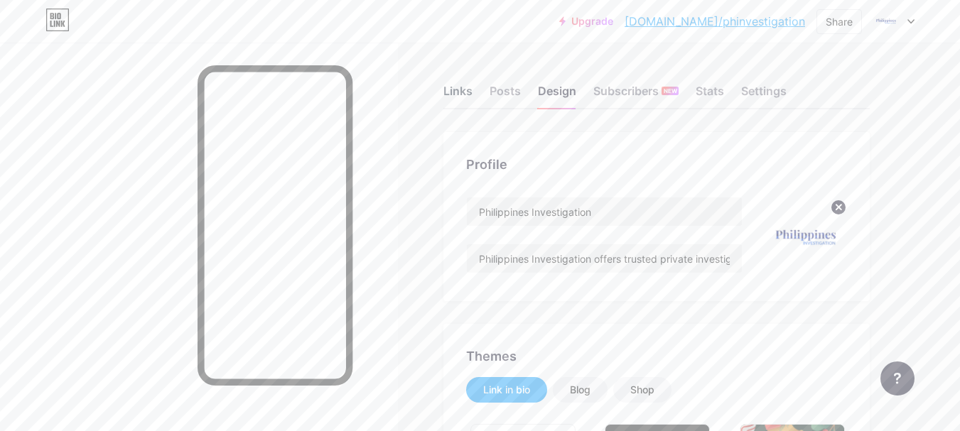
click at [457, 89] on div "Links" at bounding box center [458, 95] width 29 height 26
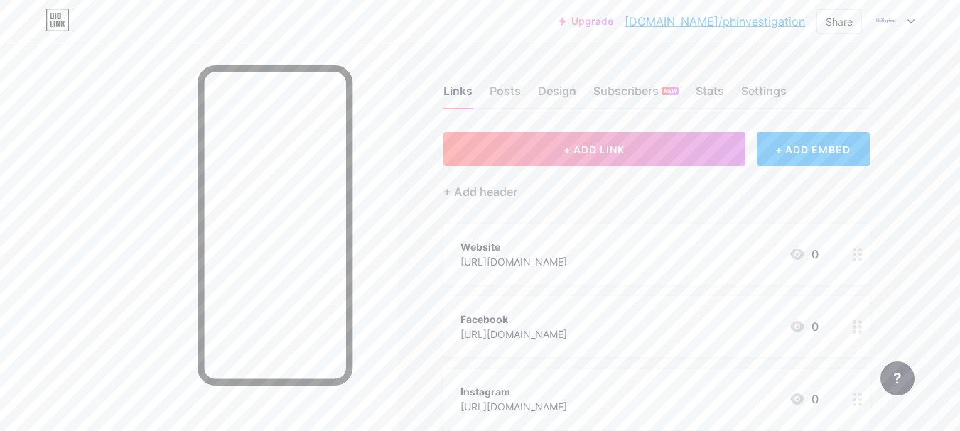
click at [860, 254] on circle at bounding box center [861, 255] width 4 height 4
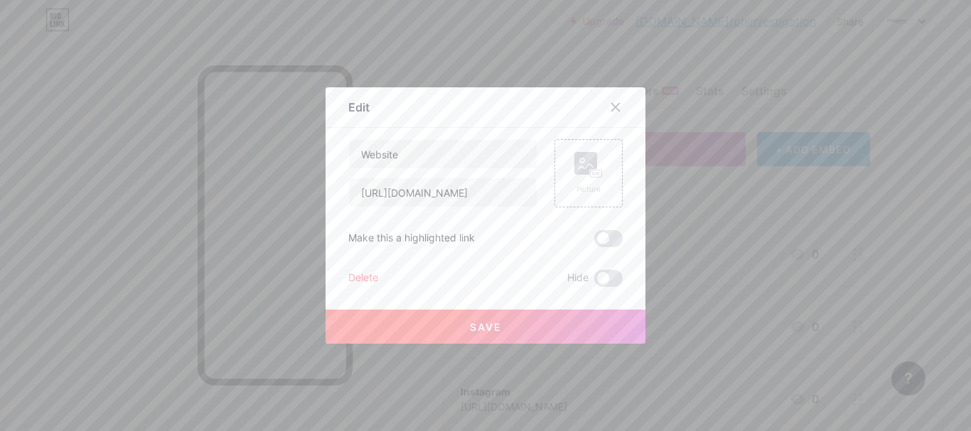
click at [854, 180] on div at bounding box center [485, 215] width 971 height 431
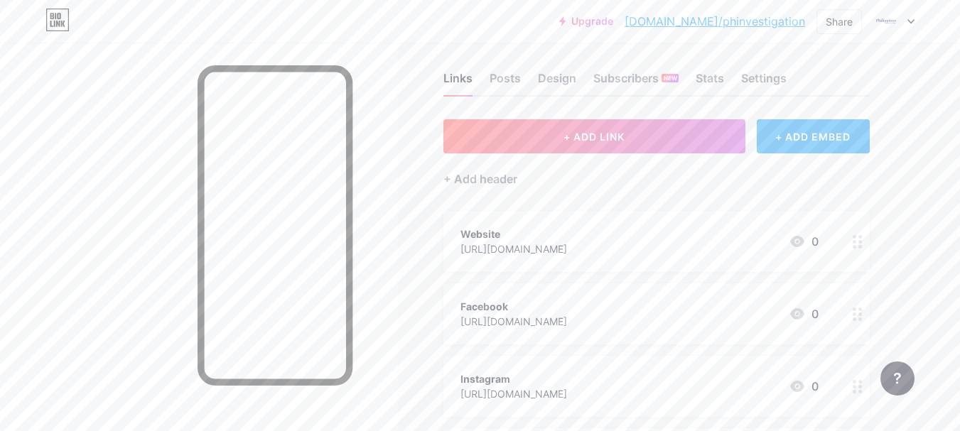
scroll to position [95, 0]
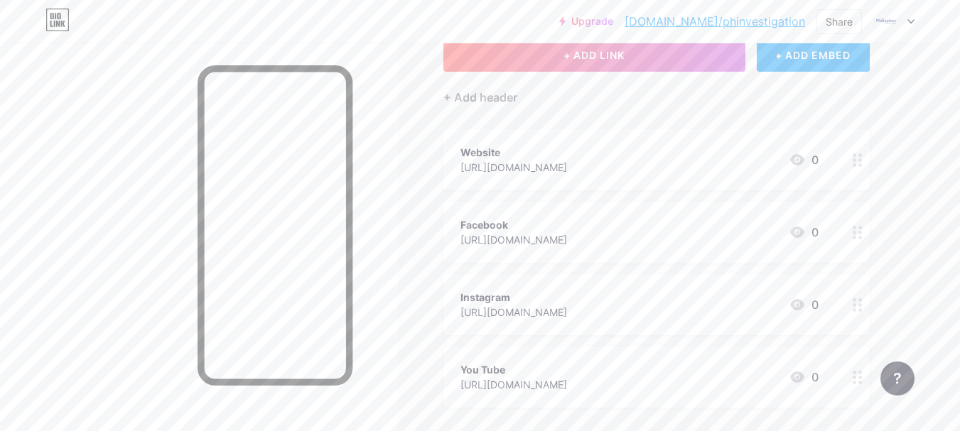
click at [857, 239] on div at bounding box center [858, 232] width 24 height 61
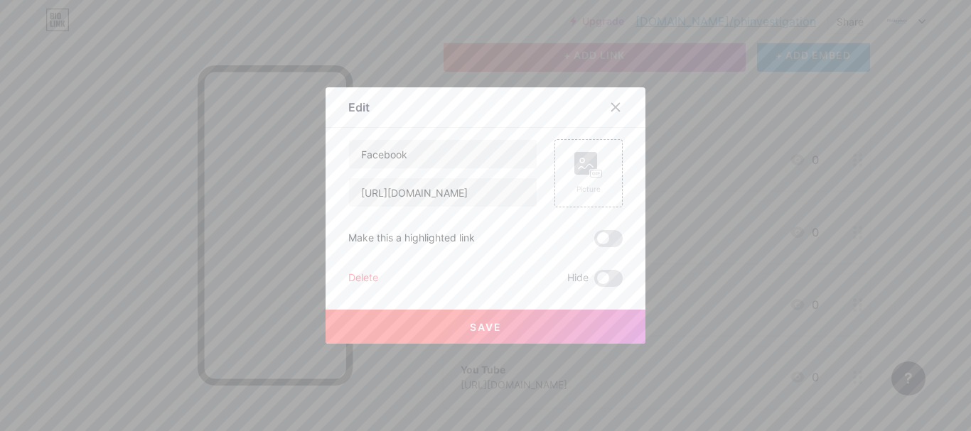
click at [358, 273] on div "Delete" at bounding box center [363, 278] width 30 height 17
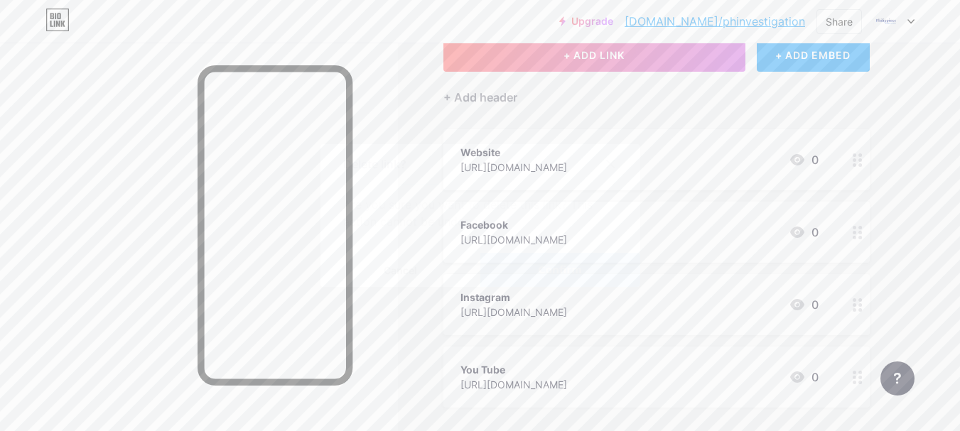
click at [608, 279] on button "Confirm" at bounding box center [560, 270] width 160 height 34
click at [859, 227] on icon at bounding box center [858, 233] width 10 height 14
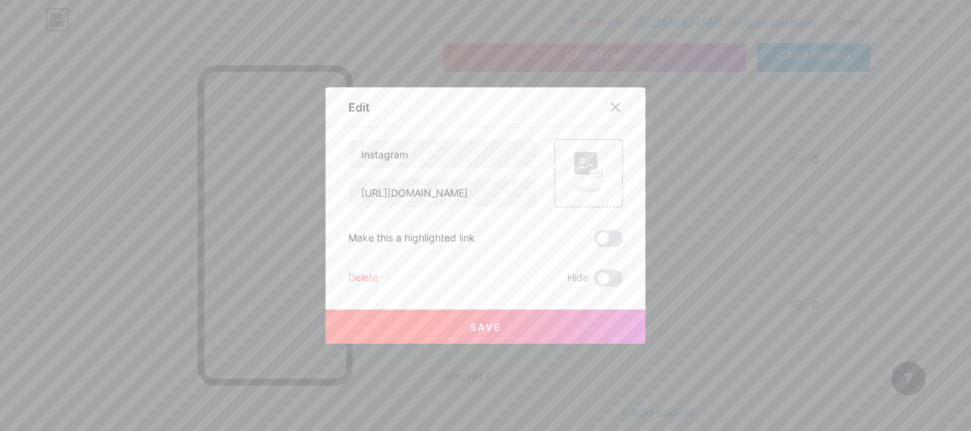
click at [341, 275] on div "Edit Content YouTube Play YouTube video without leaving your page. ADD Vimeo Pl…" at bounding box center [486, 215] width 320 height 257
click at [353, 274] on div "Delete" at bounding box center [363, 278] width 30 height 17
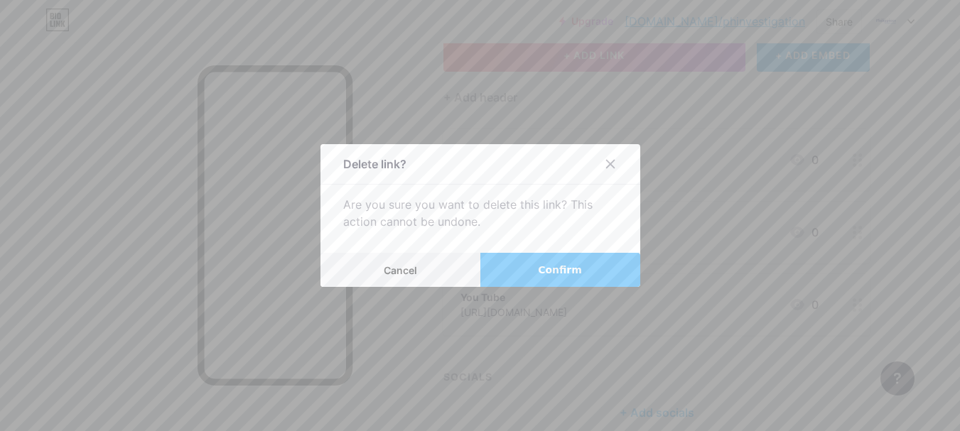
click at [605, 260] on button "Confirm" at bounding box center [560, 270] width 160 height 34
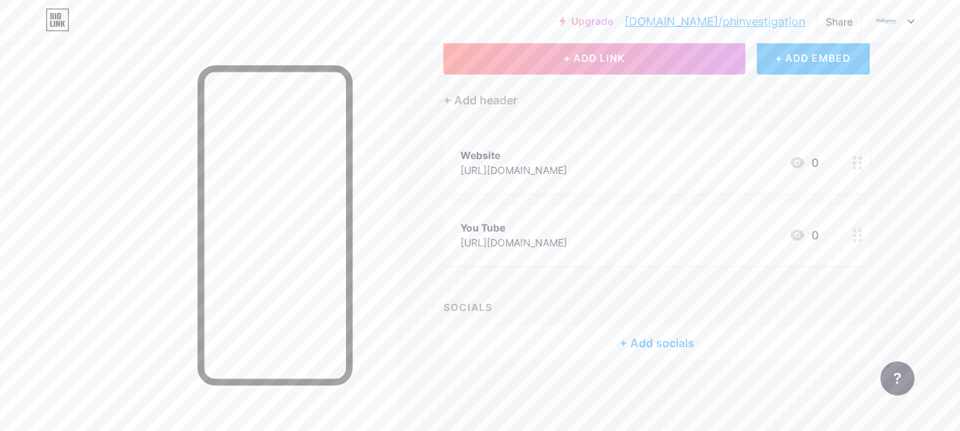
scroll to position [91, 0]
click at [852, 237] on div at bounding box center [858, 235] width 24 height 61
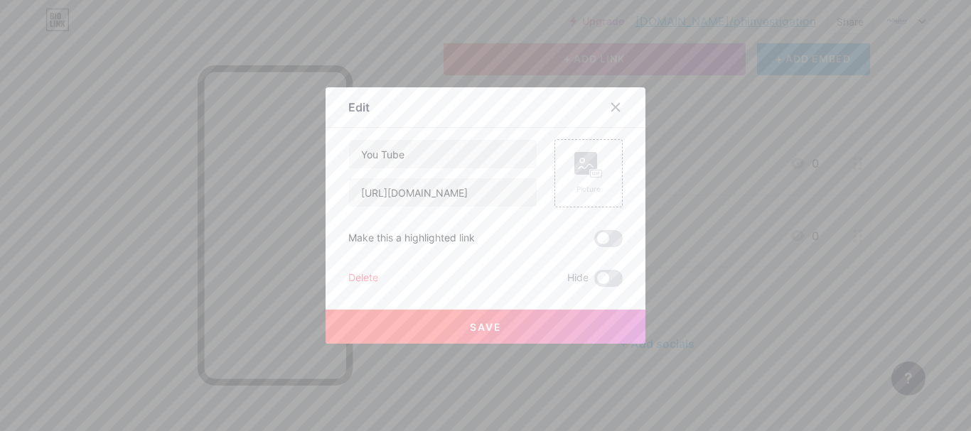
click at [362, 269] on div "You Tube [URL][DOMAIN_NAME] Picture Make this a highlighted link Delete Hide Sa…" at bounding box center [485, 213] width 274 height 148
click at [362, 270] on div "You Tube [URL][DOMAIN_NAME] Picture Make this a highlighted link Delete Hide Sa…" at bounding box center [485, 213] width 274 height 148
click at [362, 272] on div "Delete" at bounding box center [363, 278] width 30 height 17
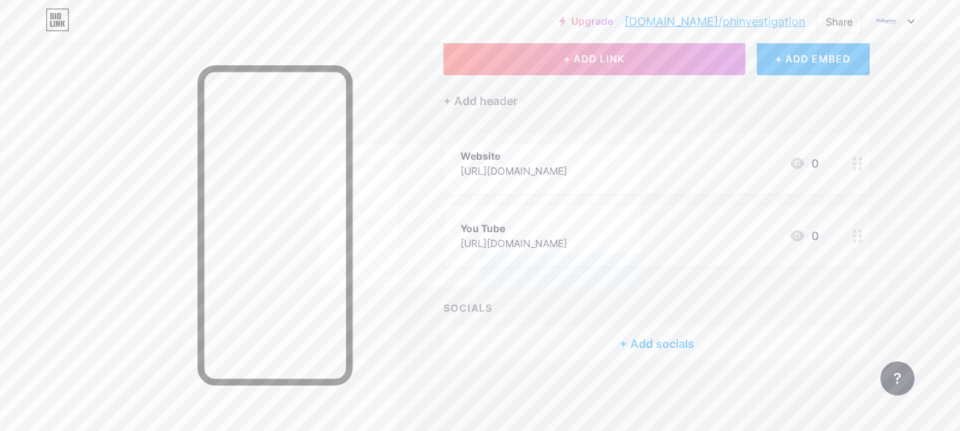
click at [535, 261] on button "Confirm" at bounding box center [560, 270] width 160 height 34
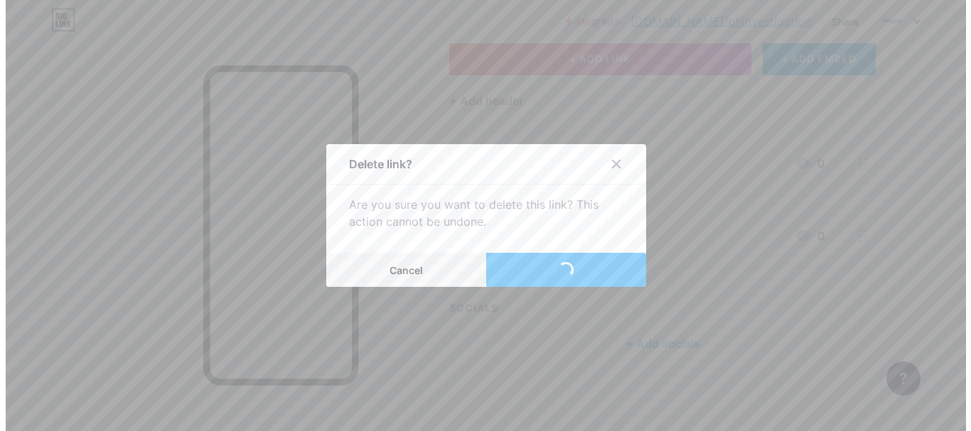
scroll to position [18, 0]
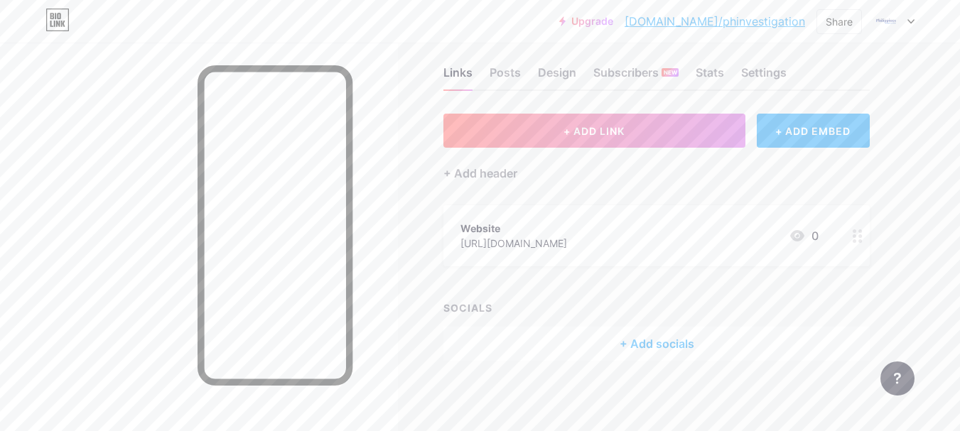
click at [593, 336] on div "+ Add socials" at bounding box center [657, 344] width 426 height 34
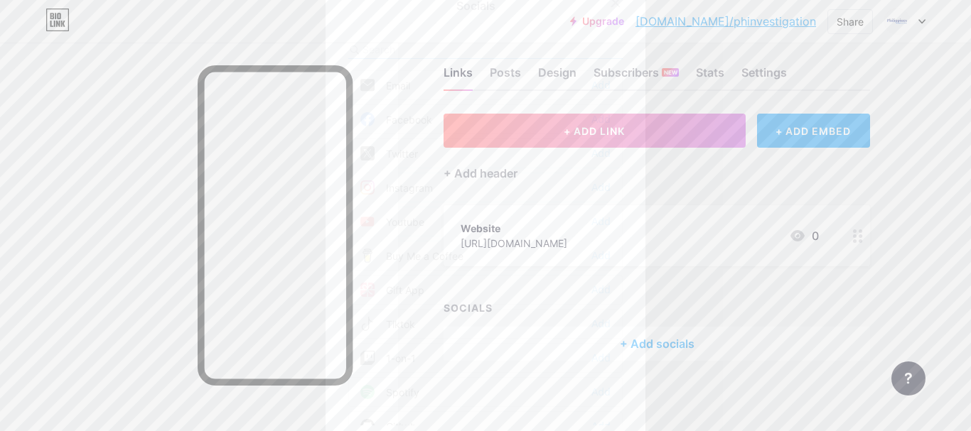
click at [614, 10] on div at bounding box center [616, 3] width 26 height 26
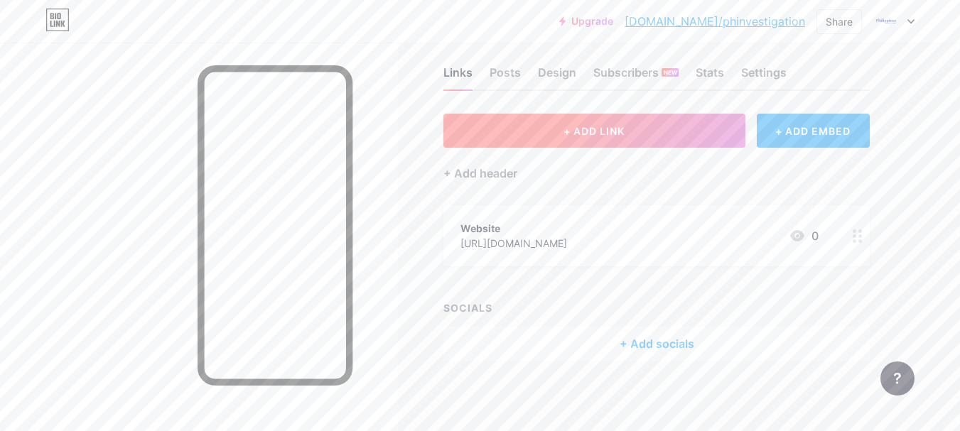
click at [611, 120] on button "+ ADD LINK" at bounding box center [595, 131] width 302 height 34
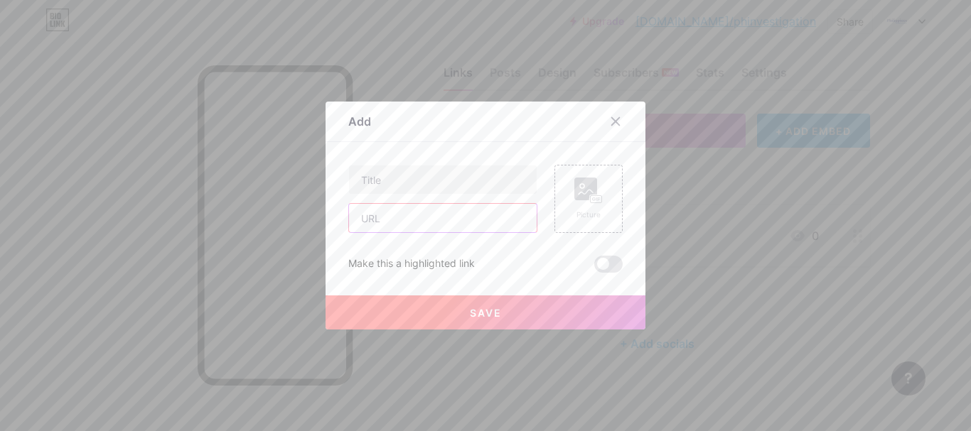
click at [411, 218] on input "text" at bounding box center [443, 218] width 188 height 28
paste input "[URL][DOMAIN_NAME]"
type input "[URL][DOMAIN_NAME]"
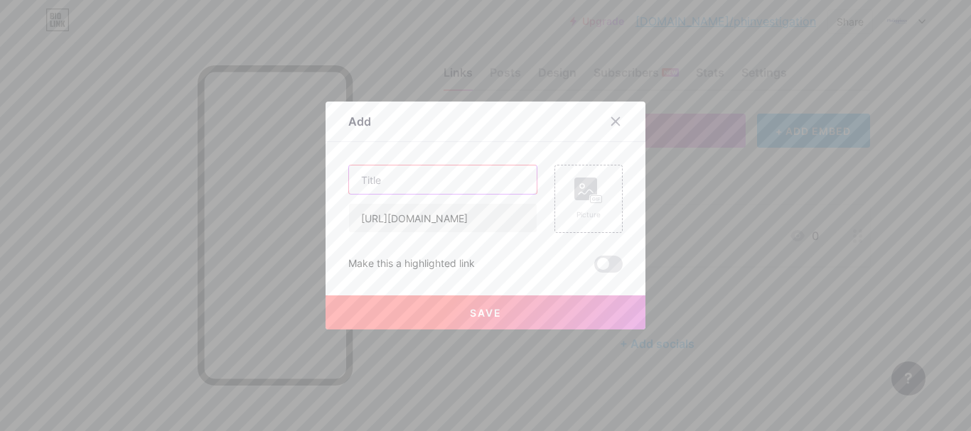
click at [404, 190] on input "text" at bounding box center [443, 180] width 188 height 28
paste input "Philippines Business Investigations That Safeguard Your Business, updated [DATE…"
drag, startPoint x: 384, startPoint y: 176, endPoint x: 530, endPoint y: 179, distance: 146.4
click at [530, 179] on input "Philippines Business Investigations That Safeguard Your Business, updated [DATE…" at bounding box center [443, 180] width 188 height 28
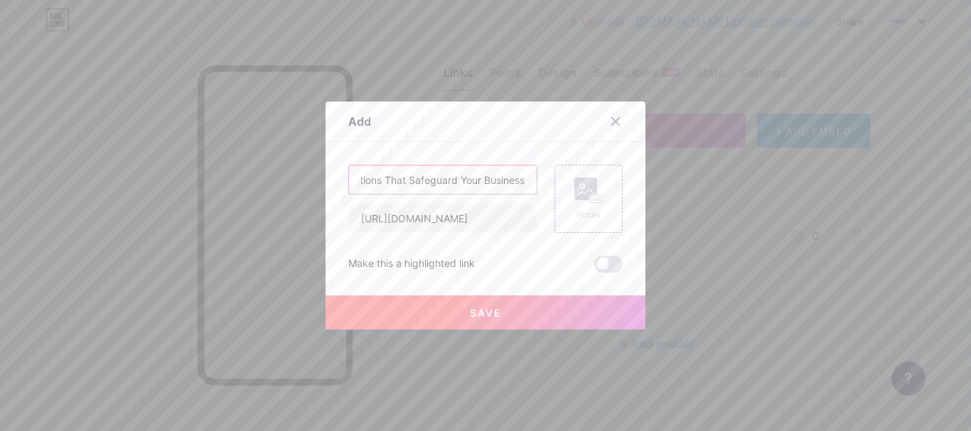
scroll to position [0, 144]
type input "Philippines Business Investigations That Safeguard Your Business"
drag, startPoint x: 488, startPoint y: 183, endPoint x: 317, endPoint y: 204, distance: 172.6
click at [318, 204] on div "Add Content YouTube Play YouTube video without leaving your page. ADD Vimeo Pla…" at bounding box center [485, 215] width 971 height 431
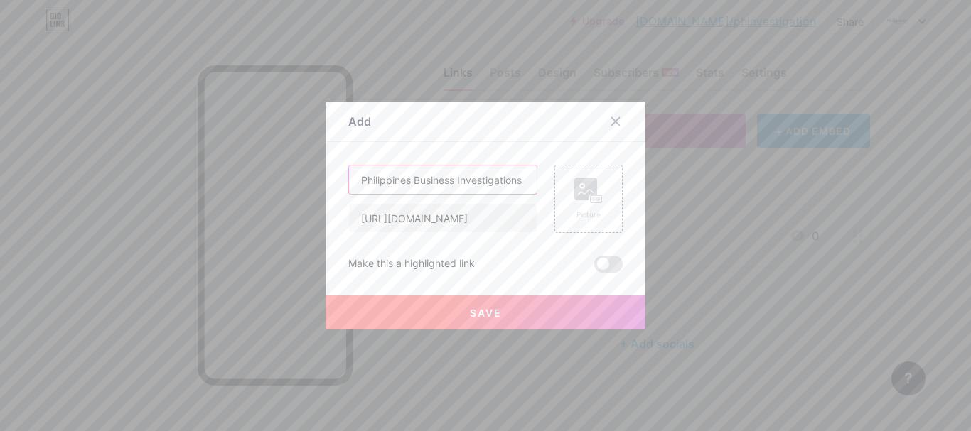
click at [431, 180] on input "Philippines Business Investigations That Safeguard Your Business" at bounding box center [443, 180] width 188 height 28
drag, startPoint x: 431, startPoint y: 181, endPoint x: 538, endPoint y: 178, distance: 107.3
click at [538, 178] on div "Philippines Business Investigations That Safeguard Your Business [URL][DOMAIN_N…" at bounding box center [485, 199] width 274 height 68
click at [597, 188] on icon at bounding box center [588, 191] width 28 height 26
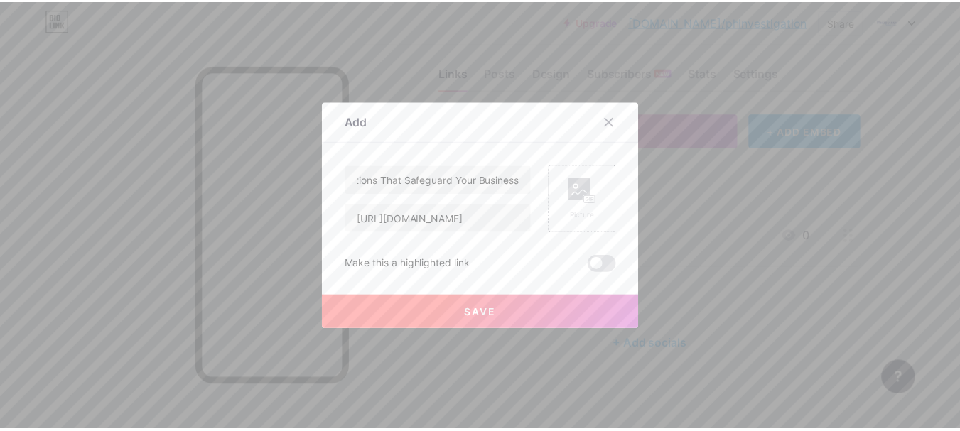
scroll to position [0, 0]
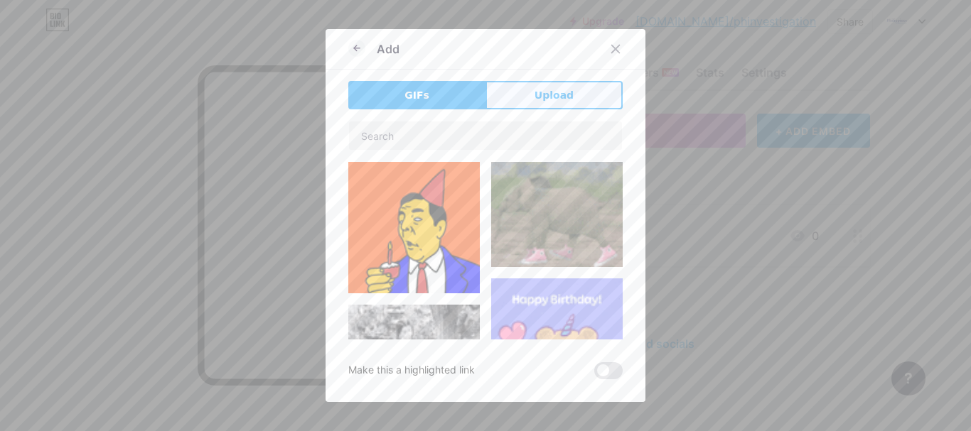
click at [525, 99] on button "Upload" at bounding box center [553, 95] width 137 height 28
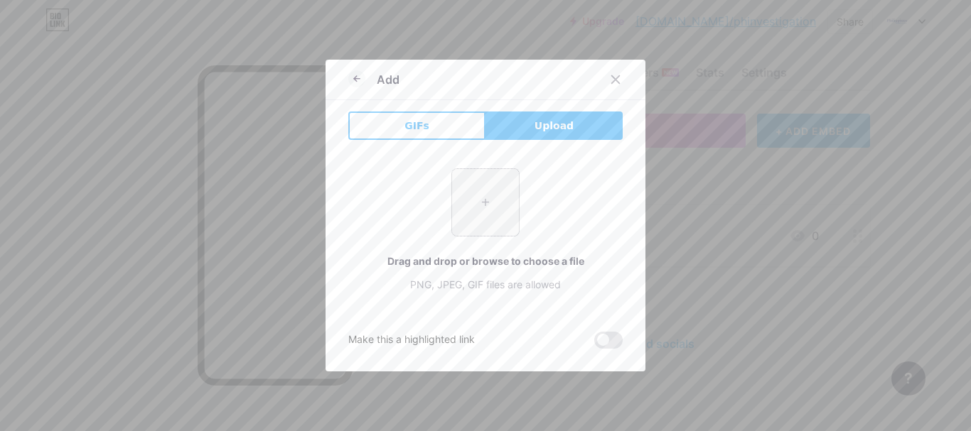
click at [514, 205] on div "+" at bounding box center [485, 202] width 68 height 68
click at [452, 225] on input "file" at bounding box center [485, 202] width 67 height 67
type input "C:\fakepath\Philippines Business Investigations .jpg"
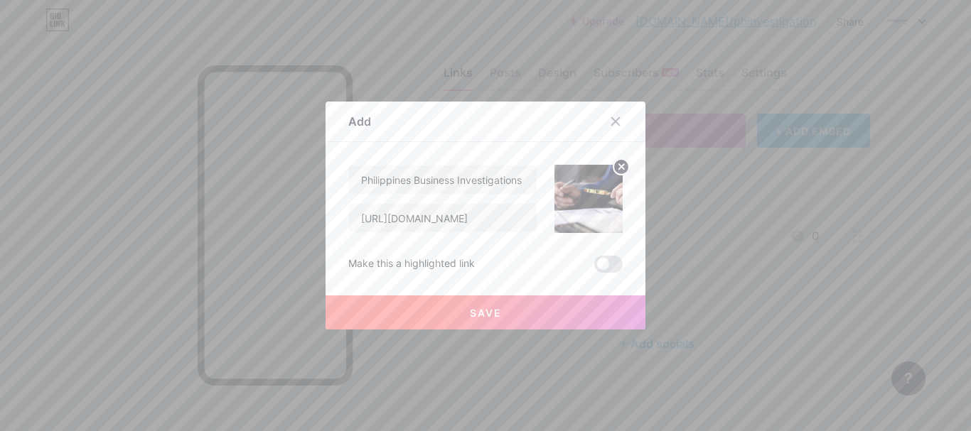
drag, startPoint x: 417, startPoint y: 301, endPoint x: 397, endPoint y: 291, distance: 21.3
click at [415, 301] on button "Save" at bounding box center [486, 313] width 320 height 34
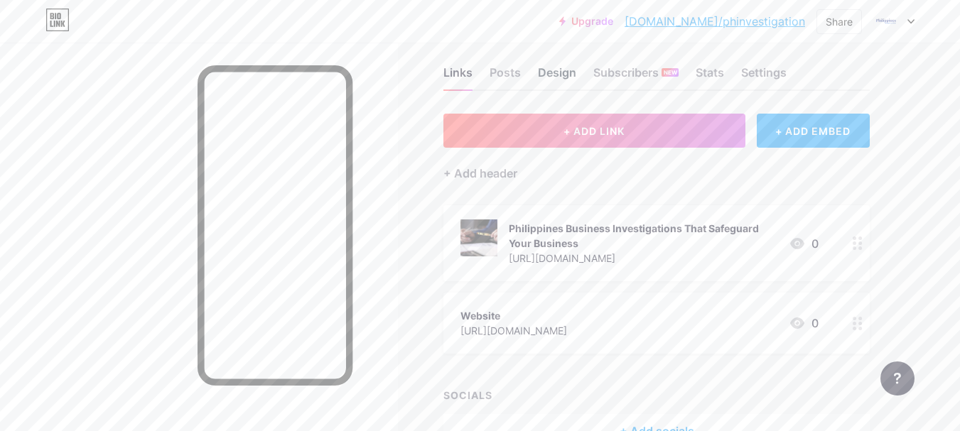
click at [575, 72] on div "Design" at bounding box center [557, 77] width 38 height 26
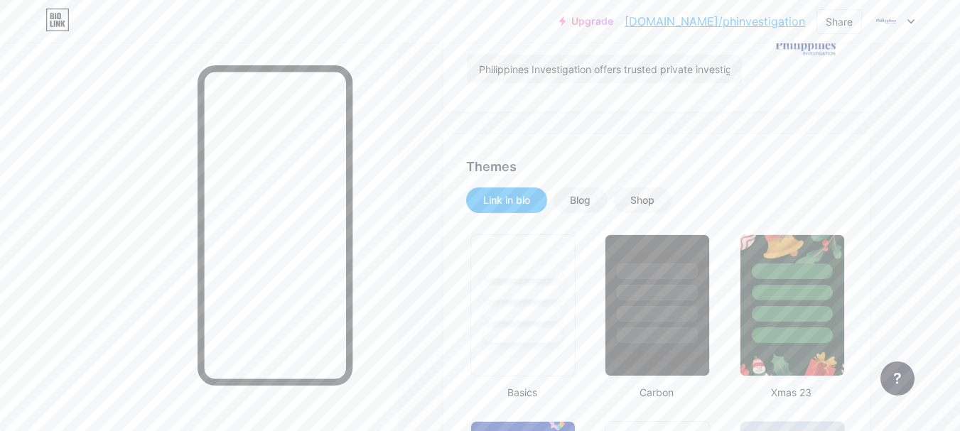
type input "#d9e3f8"
type input "#000000"
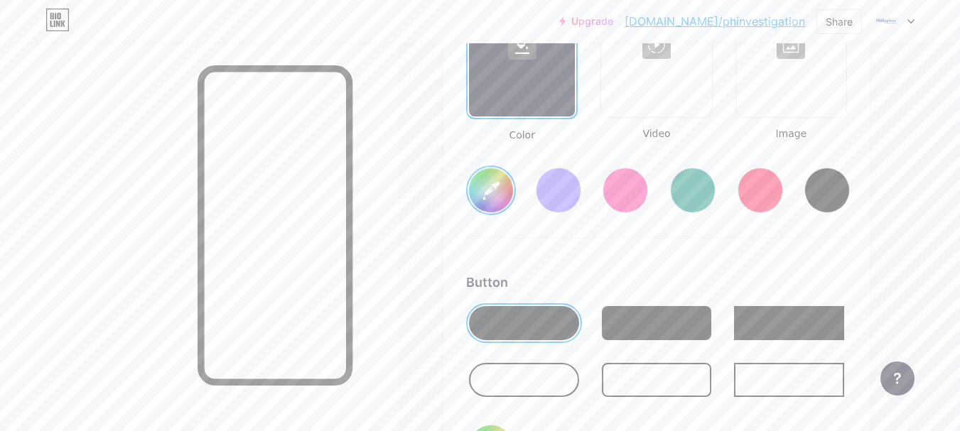
scroll to position [2085, 0]
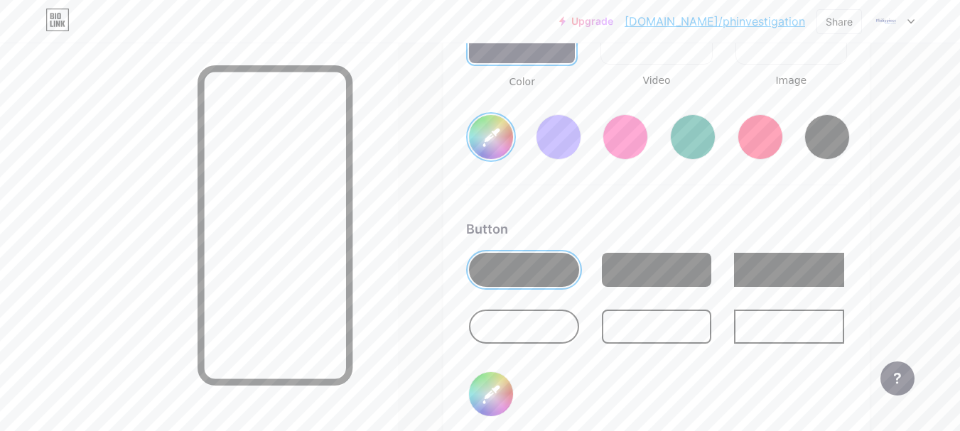
click at [640, 247] on div "Button #000000" at bounding box center [656, 331] width 381 height 223
click at [638, 271] on div at bounding box center [657, 270] width 110 height 34
click at [487, 395] on input "#000000" at bounding box center [491, 394] width 44 height 44
click at [679, 265] on div at bounding box center [657, 270] width 110 height 34
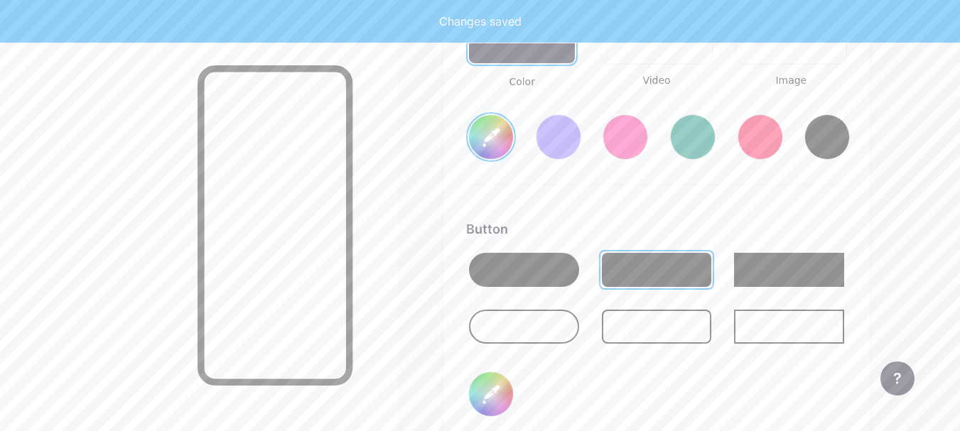
type input "#d9e3f8"
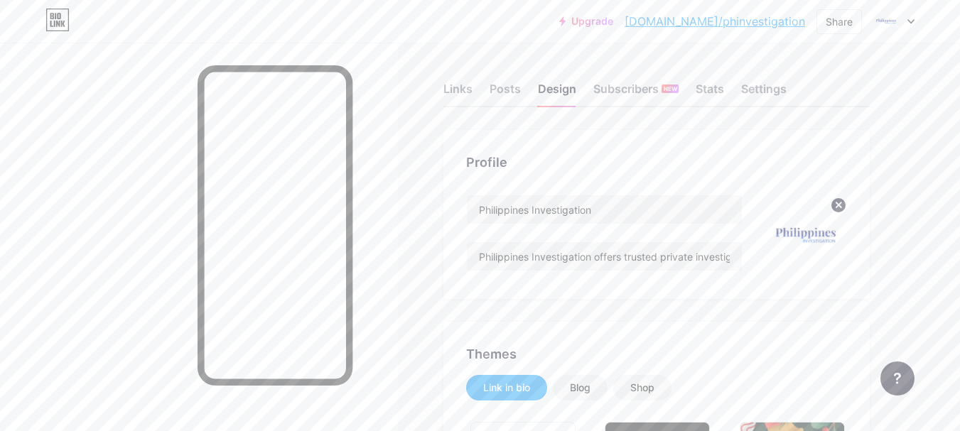
scroll to position [0, 0]
click at [470, 86] on div "Links" at bounding box center [458, 95] width 29 height 26
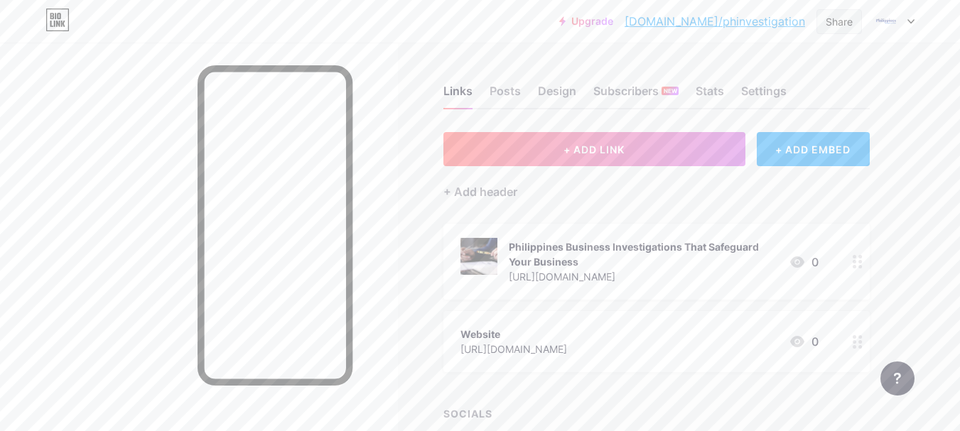
click at [832, 25] on div "Share" at bounding box center [839, 21] width 27 height 15
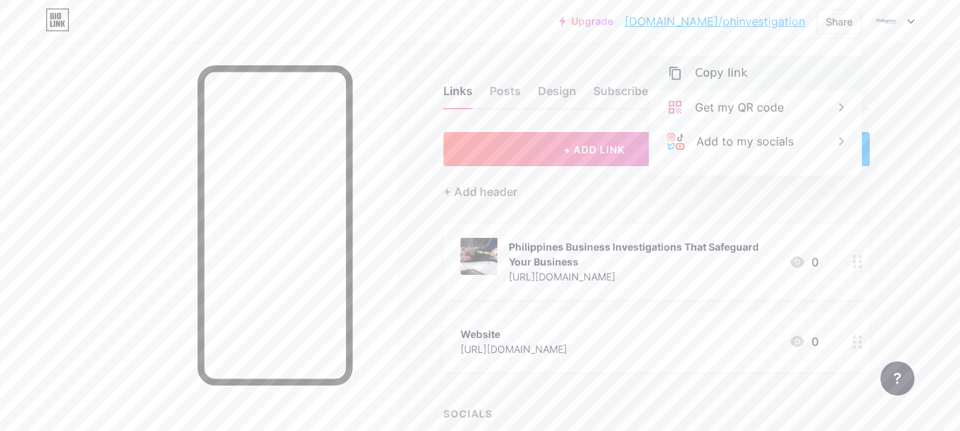
click at [757, 77] on div "Copy link" at bounding box center [756, 73] width 212 height 34
